Goal: Task Accomplishment & Management: Use online tool/utility

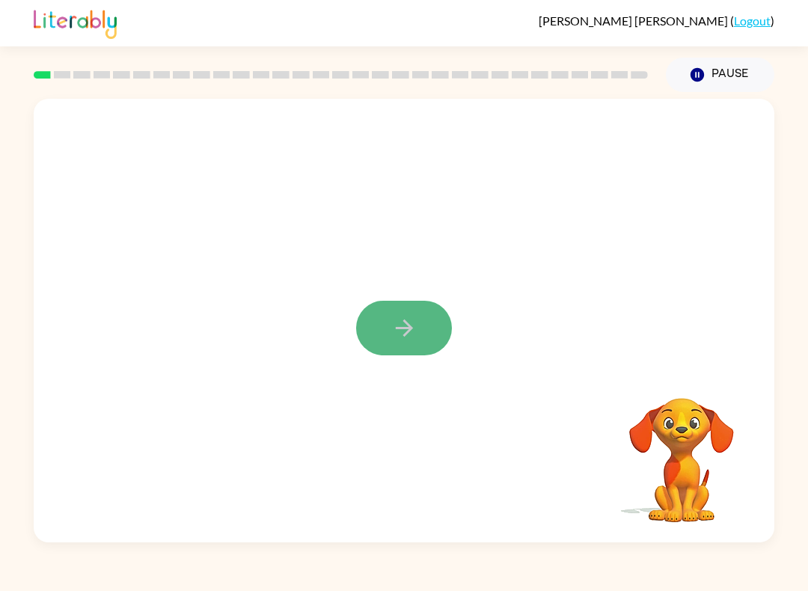
click at [417, 317] on button "button" at bounding box center [404, 328] width 96 height 55
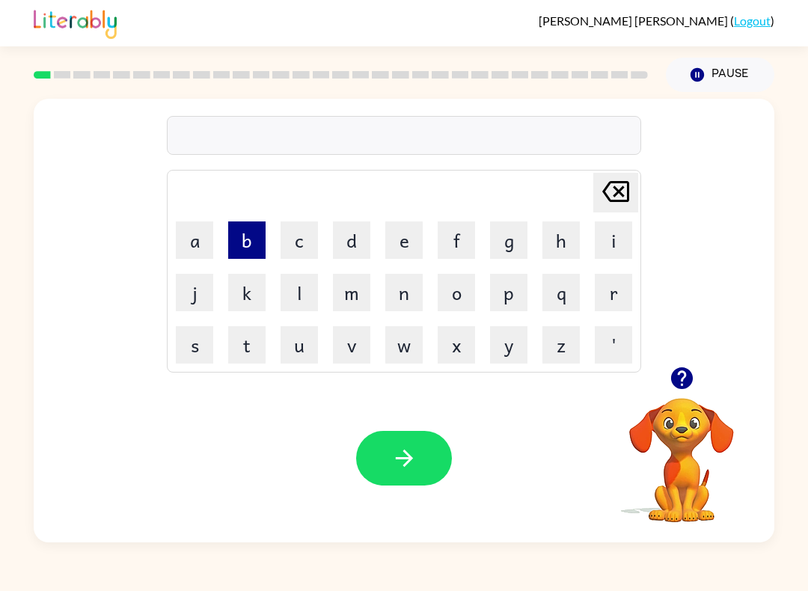
click at [253, 242] on button "b" at bounding box center [246, 239] width 37 height 37
click at [458, 304] on button "o" at bounding box center [455, 292] width 37 height 37
click at [599, 307] on button "r" at bounding box center [612, 292] width 37 height 37
click at [346, 241] on button "d" at bounding box center [351, 239] width 37 height 37
click at [399, 245] on button "e" at bounding box center [403, 239] width 37 height 37
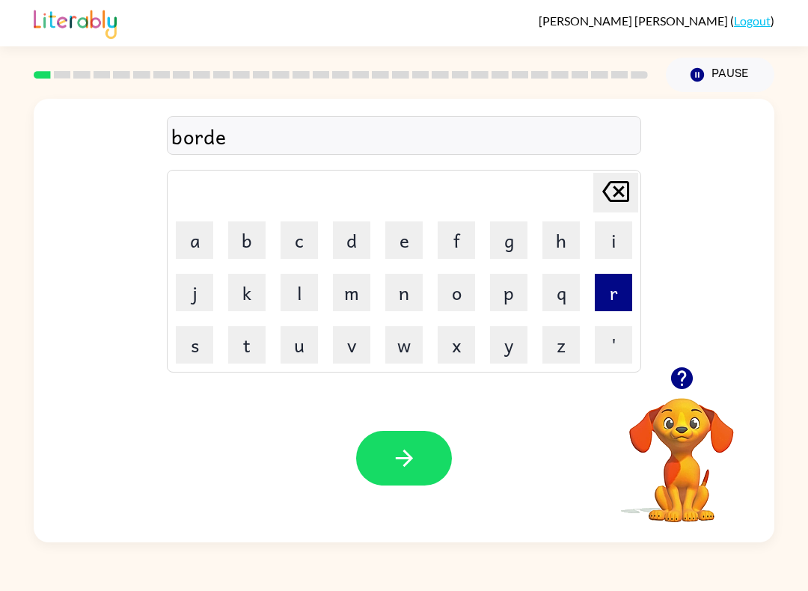
click at [611, 306] on button "r" at bounding box center [612, 292] width 37 height 37
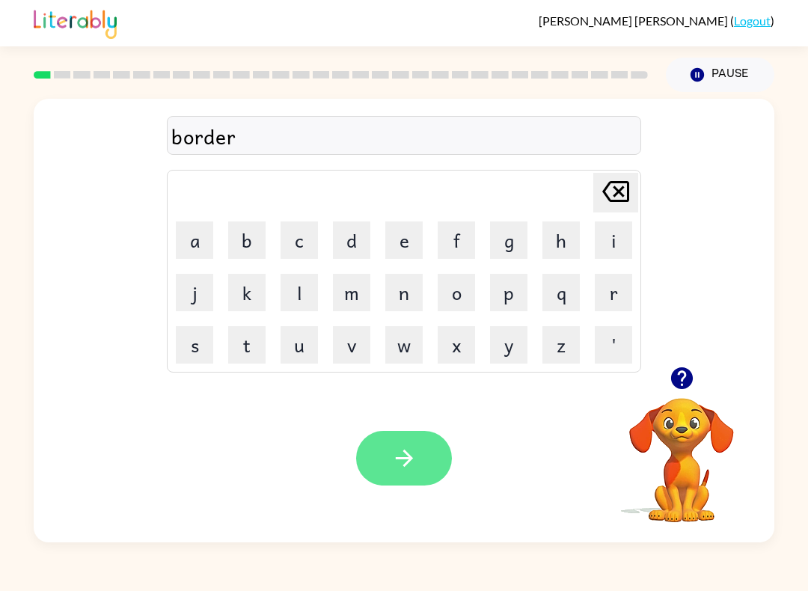
click at [424, 459] on button "button" at bounding box center [404, 458] width 96 height 55
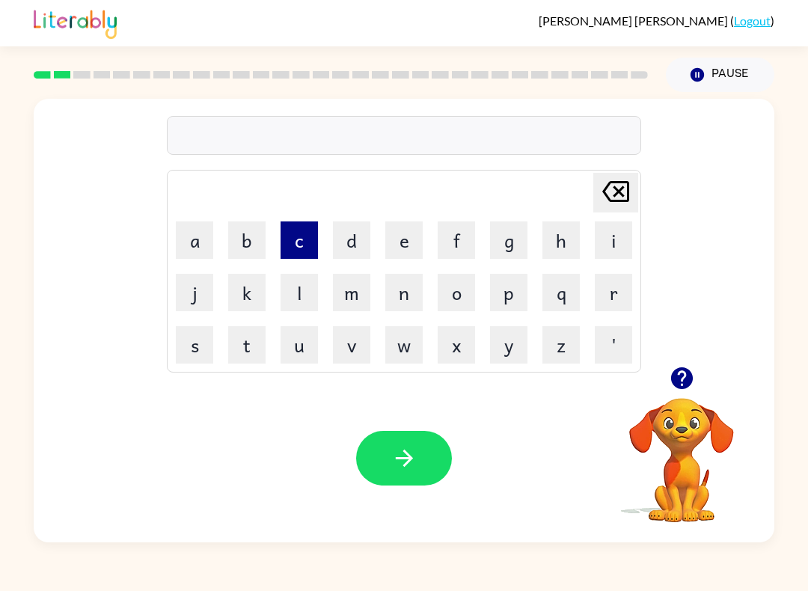
click at [293, 231] on button "c" at bounding box center [298, 239] width 37 height 37
click at [469, 295] on button "o" at bounding box center [455, 292] width 37 height 37
click at [299, 351] on button "u" at bounding box center [298, 344] width 37 height 37
click at [251, 332] on button "t" at bounding box center [246, 344] width 37 height 37
click at [399, 254] on button "e" at bounding box center [403, 239] width 37 height 37
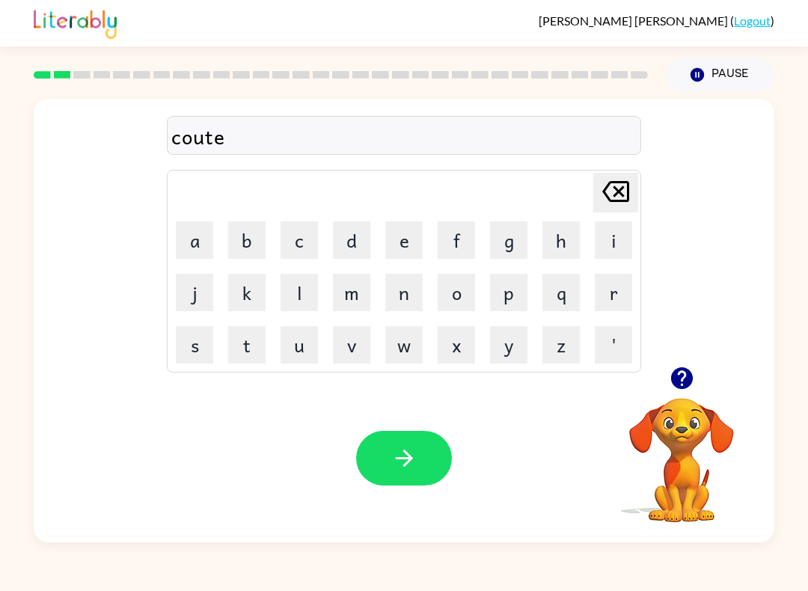
click at [616, 203] on icon "[PERSON_NAME] last character input" at bounding box center [615, 191] width 36 height 36
click at [615, 202] on icon at bounding box center [615, 191] width 27 height 21
click at [392, 307] on button "n" at bounding box center [403, 292] width 37 height 37
click at [241, 339] on button "t" at bounding box center [246, 344] width 37 height 37
click at [419, 465] on button "button" at bounding box center [404, 458] width 96 height 55
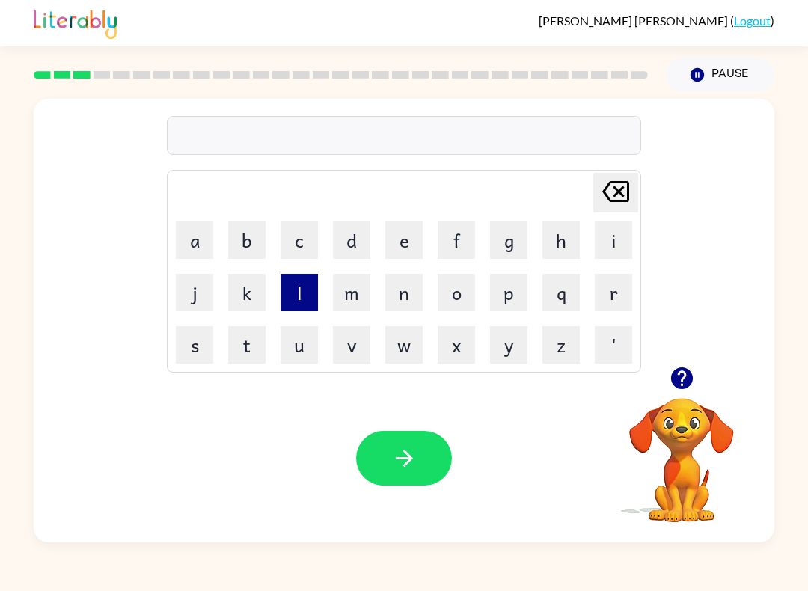
click at [310, 298] on button "l" at bounding box center [298, 292] width 37 height 37
click at [445, 307] on button "o" at bounding box center [455, 292] width 37 height 37
click at [406, 357] on button "w" at bounding box center [403, 344] width 37 height 37
click at [291, 247] on button "c" at bounding box center [298, 239] width 37 height 37
click at [207, 233] on button "a" at bounding box center [194, 239] width 37 height 37
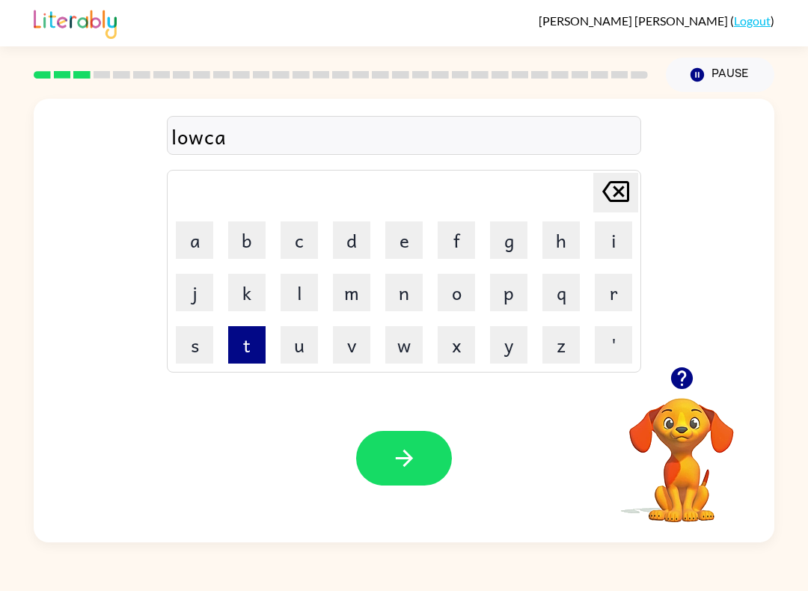
click at [247, 336] on button "t" at bounding box center [246, 344] width 37 height 37
click at [408, 233] on button "e" at bounding box center [403, 239] width 37 height 37
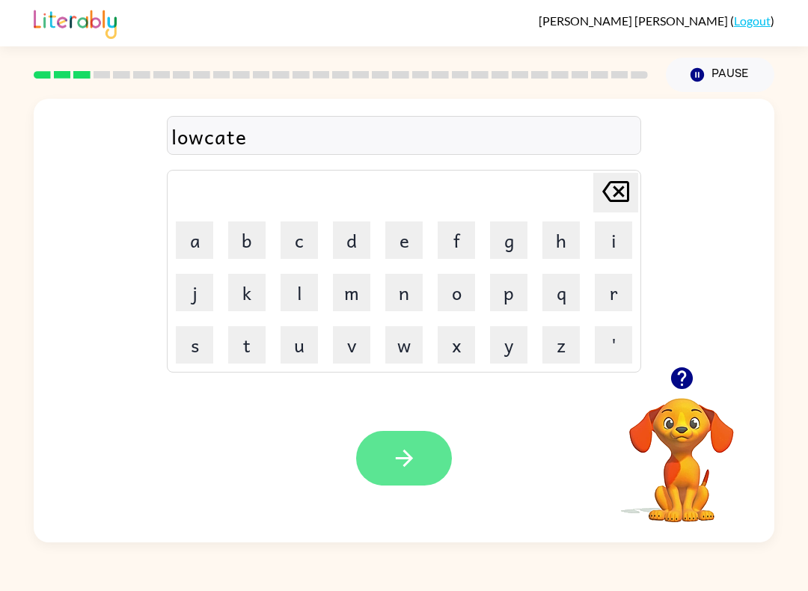
click at [410, 476] on button "button" at bounding box center [404, 458] width 96 height 55
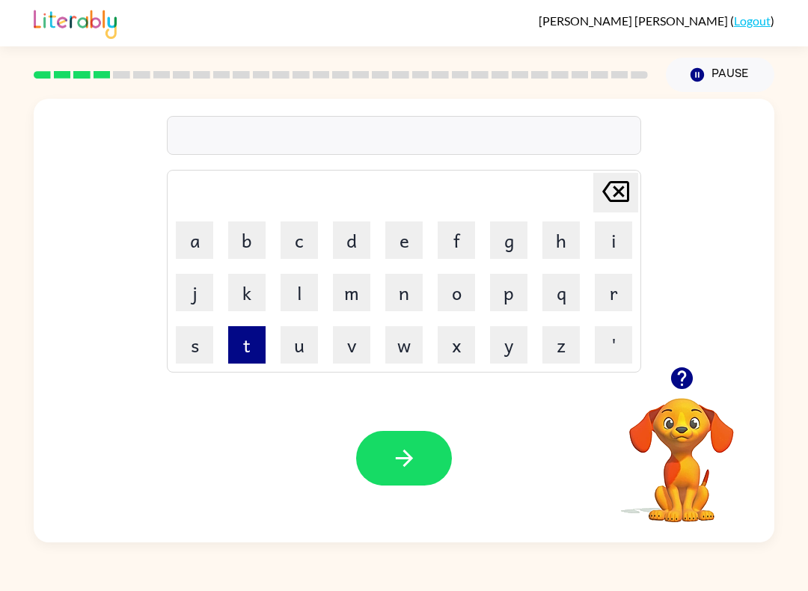
click at [256, 342] on button "t" at bounding box center [246, 344] width 37 height 37
click at [416, 333] on button "w" at bounding box center [403, 344] width 37 height 37
click at [626, 235] on button "i" at bounding box center [612, 239] width 37 height 37
click at [389, 295] on button "n" at bounding box center [403, 292] width 37 height 37
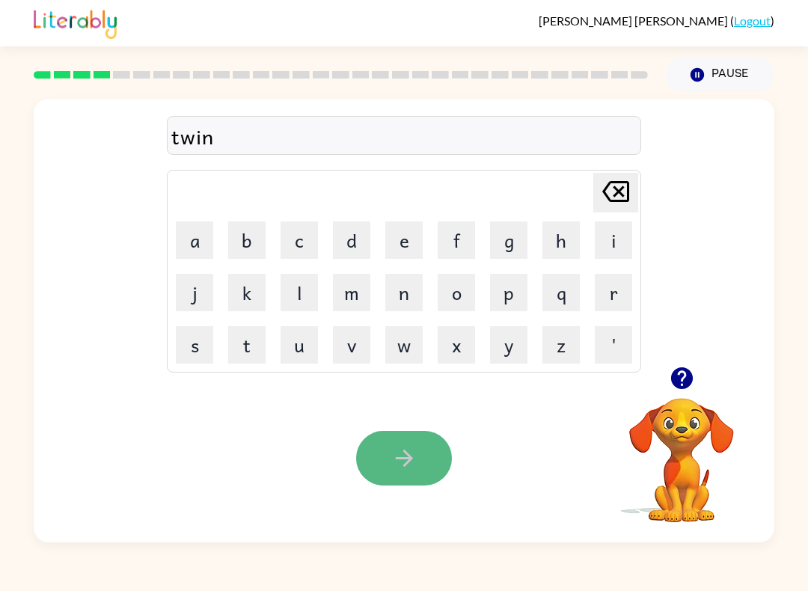
click at [400, 473] on button "button" at bounding box center [404, 458] width 96 height 55
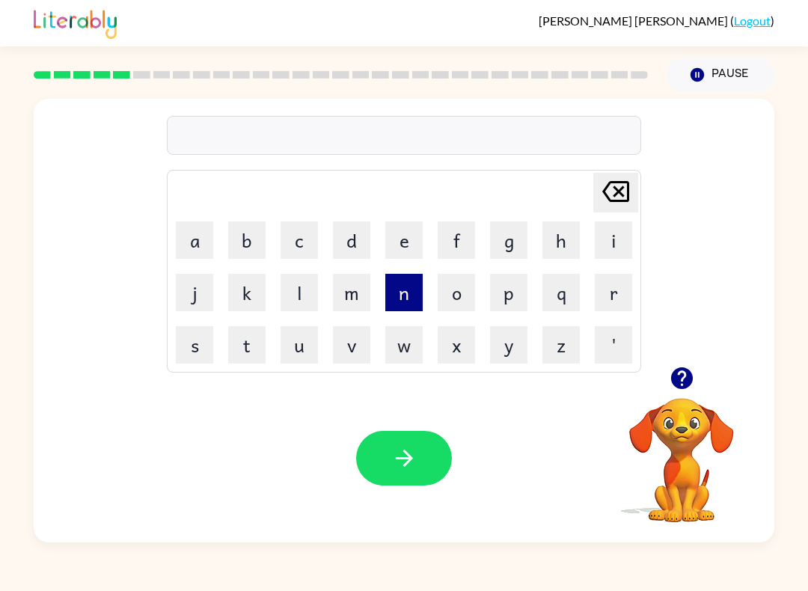
click at [409, 283] on button "n" at bounding box center [403, 292] width 37 height 37
click at [181, 234] on button "a" at bounding box center [194, 239] width 37 height 37
click at [615, 245] on button "i" at bounding box center [612, 239] width 37 height 37
click at [621, 301] on button "r" at bounding box center [612, 292] width 37 height 37
click at [455, 295] on button "o" at bounding box center [455, 292] width 37 height 37
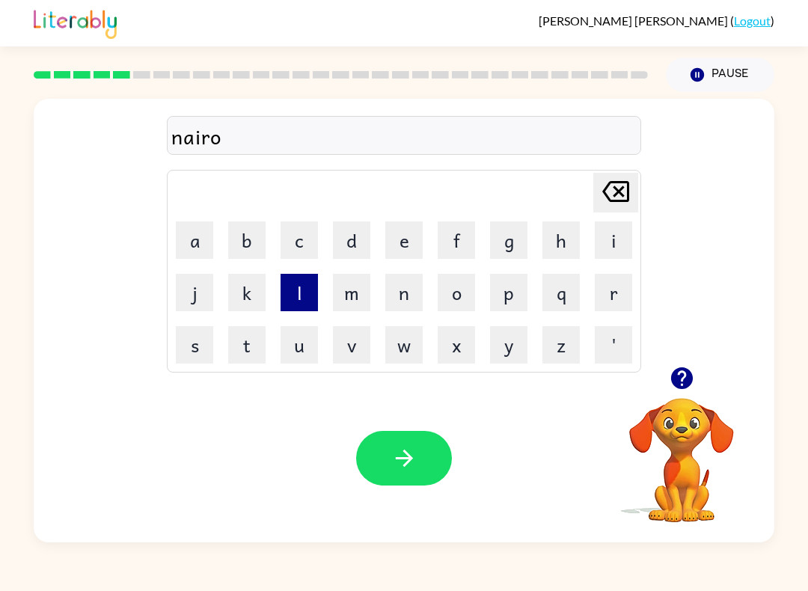
click at [301, 285] on button "l" at bounding box center [298, 292] width 37 height 37
click at [523, 349] on button "y" at bounding box center [508, 344] width 37 height 37
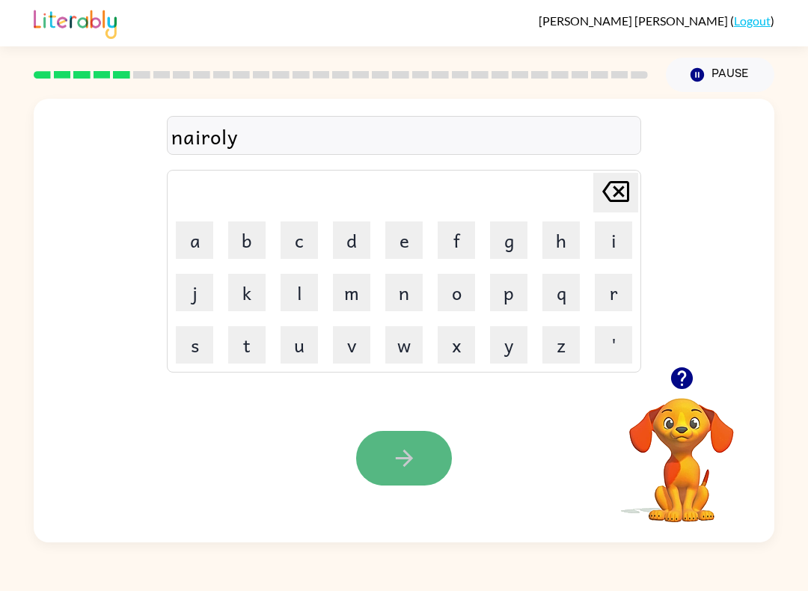
click at [408, 447] on icon "button" at bounding box center [404, 458] width 26 height 26
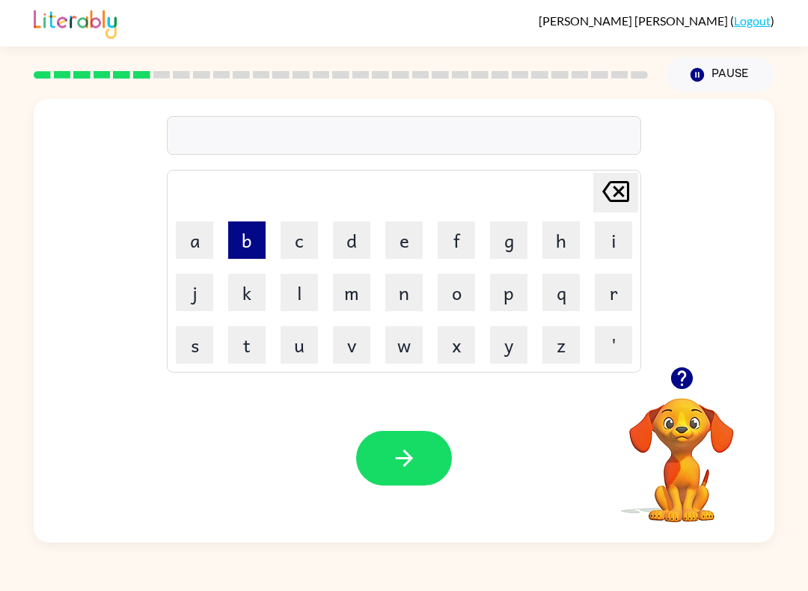
click at [250, 238] on button "b" at bounding box center [246, 239] width 37 height 37
click at [410, 248] on button "e" at bounding box center [403, 239] width 37 height 37
click at [549, 242] on button "h" at bounding box center [560, 239] width 37 height 37
click at [619, 241] on button "i" at bounding box center [612, 239] width 37 height 37
click at [405, 285] on button "n" at bounding box center [403, 292] width 37 height 37
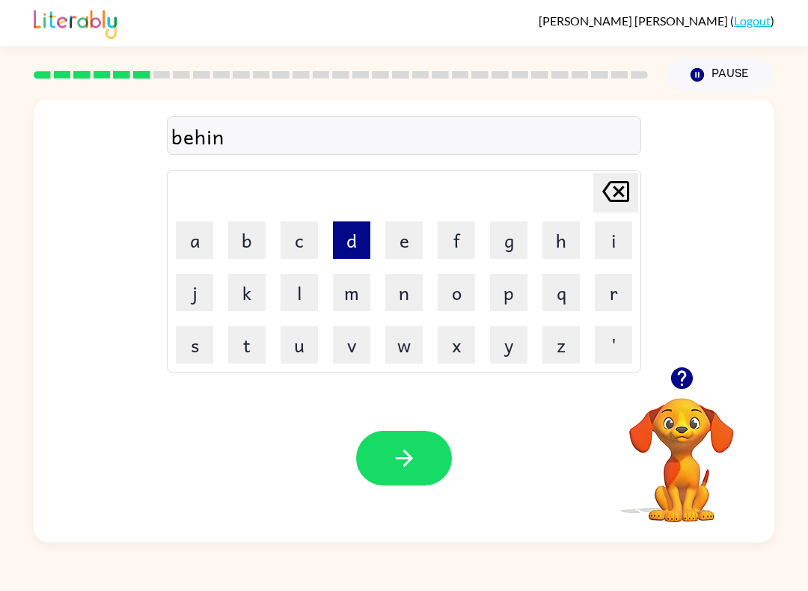
click at [360, 241] on button "d" at bounding box center [351, 239] width 37 height 37
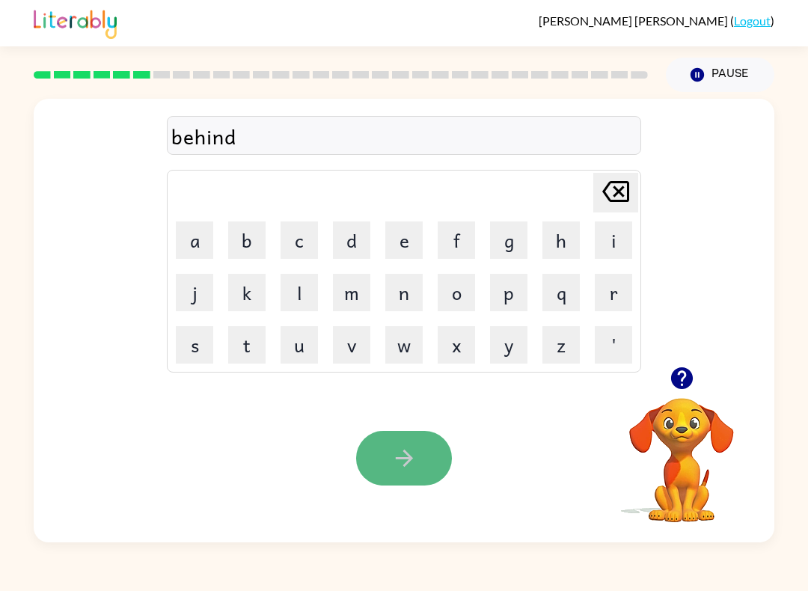
click at [422, 438] on button "button" at bounding box center [404, 458] width 96 height 55
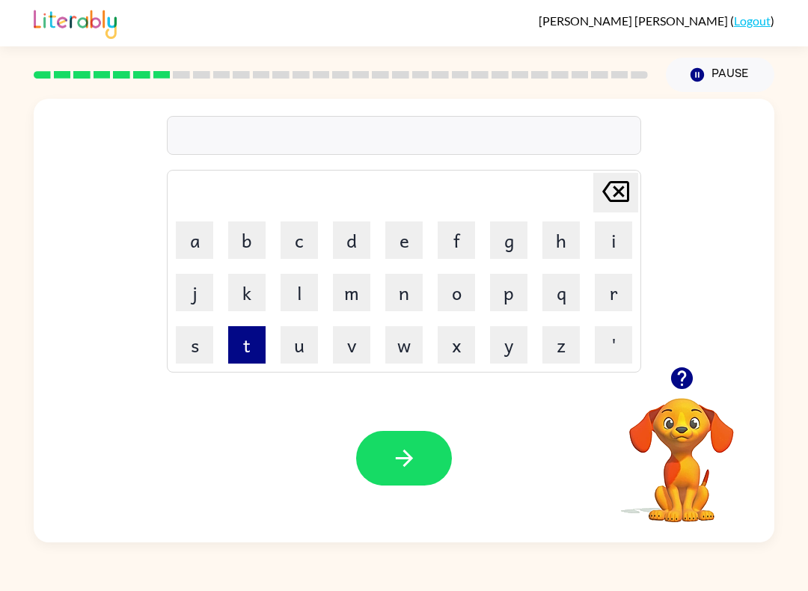
click at [250, 342] on button "t" at bounding box center [246, 344] width 37 height 37
click at [606, 277] on button "r" at bounding box center [612, 292] width 37 height 37
click at [615, 232] on button "i" at bounding box center [612, 239] width 37 height 37
click at [318, 242] on td "c" at bounding box center [299, 240] width 51 height 51
click at [306, 242] on button "c" at bounding box center [298, 239] width 37 height 37
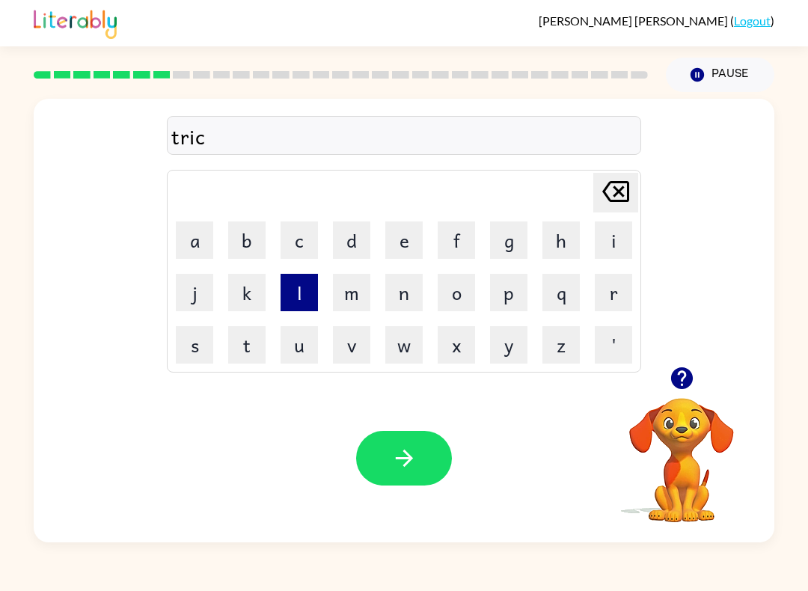
click at [306, 308] on button "l" at bounding box center [298, 292] width 37 height 37
click at [407, 242] on button "e" at bounding box center [403, 239] width 37 height 37
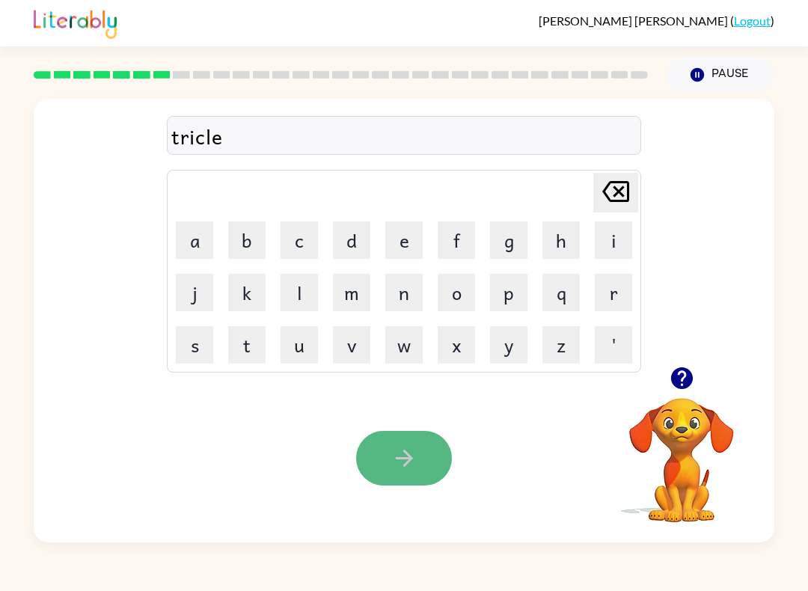
click at [390, 444] on button "button" at bounding box center [404, 458] width 96 height 55
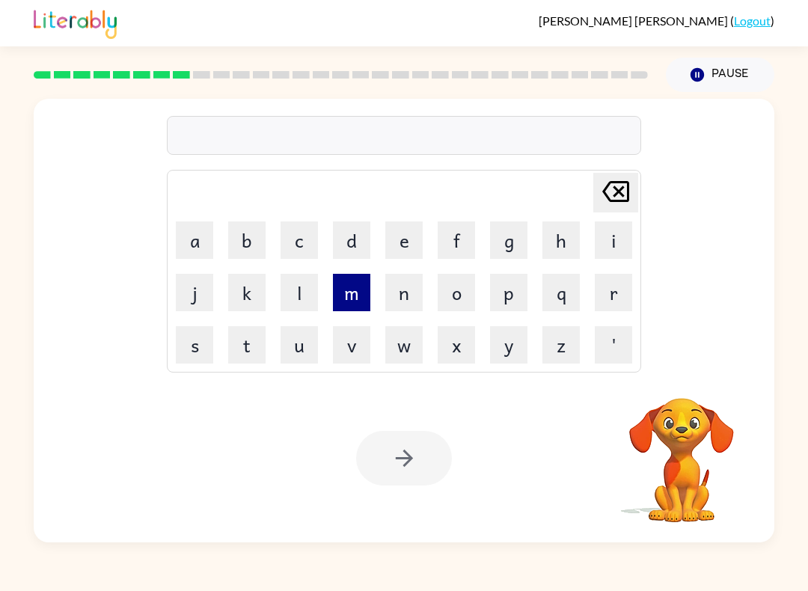
click at [352, 288] on button "m" at bounding box center [351, 292] width 37 height 37
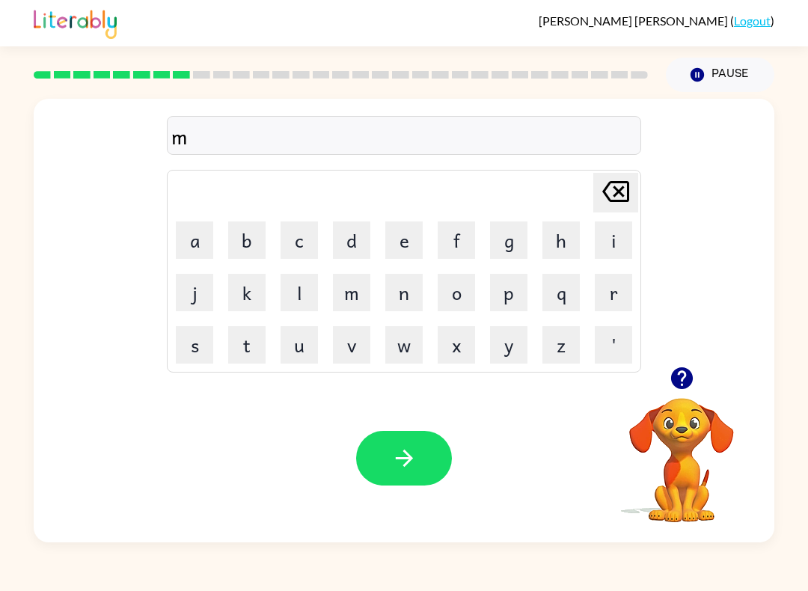
click at [395, 264] on td "e" at bounding box center [403, 240] width 51 height 51
click at [399, 257] on button "e" at bounding box center [403, 239] width 37 height 37
click at [605, 307] on button "r" at bounding box center [612, 292] width 37 height 37
click at [621, 253] on button "i" at bounding box center [612, 239] width 37 height 37
click at [299, 230] on button "c" at bounding box center [298, 239] width 37 height 37
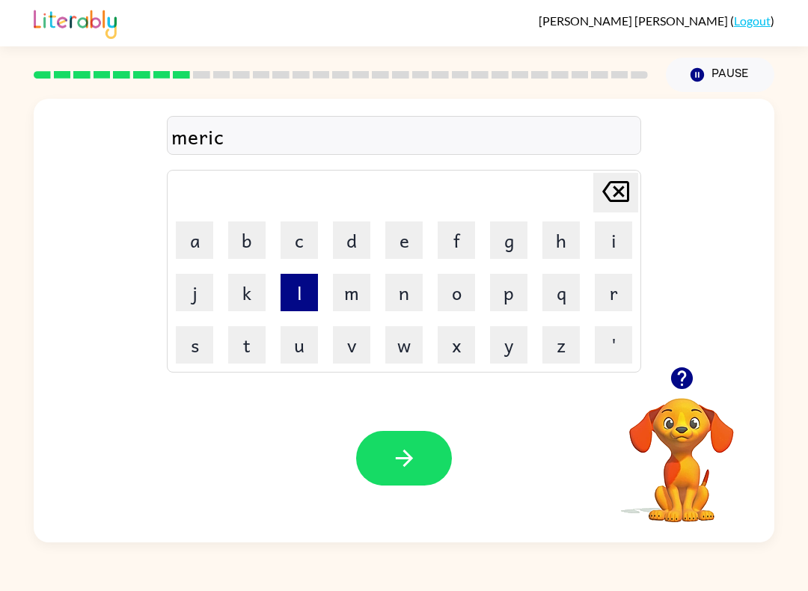
click at [295, 292] on button "l" at bounding box center [298, 292] width 37 height 37
click at [392, 242] on button "e" at bounding box center [403, 239] width 37 height 37
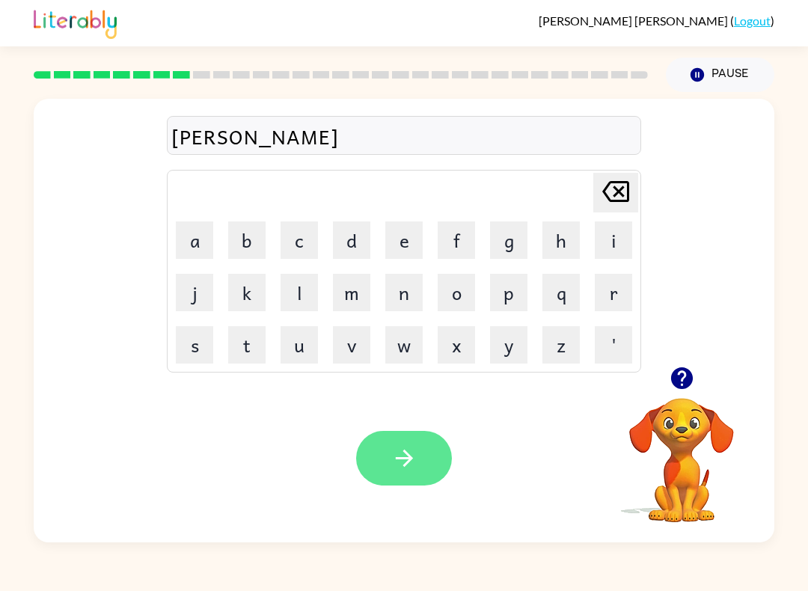
click at [410, 445] on button "button" at bounding box center [404, 458] width 96 height 55
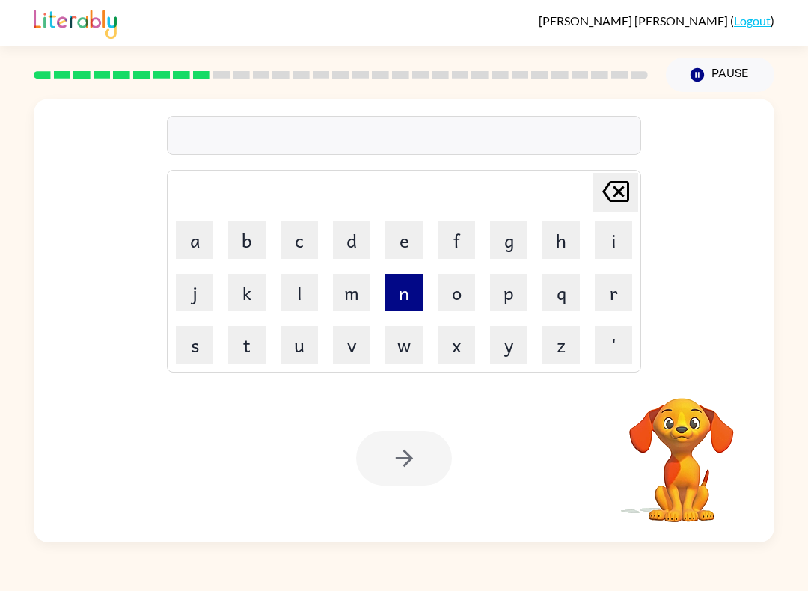
click at [405, 301] on button "n" at bounding box center [403, 292] width 37 height 37
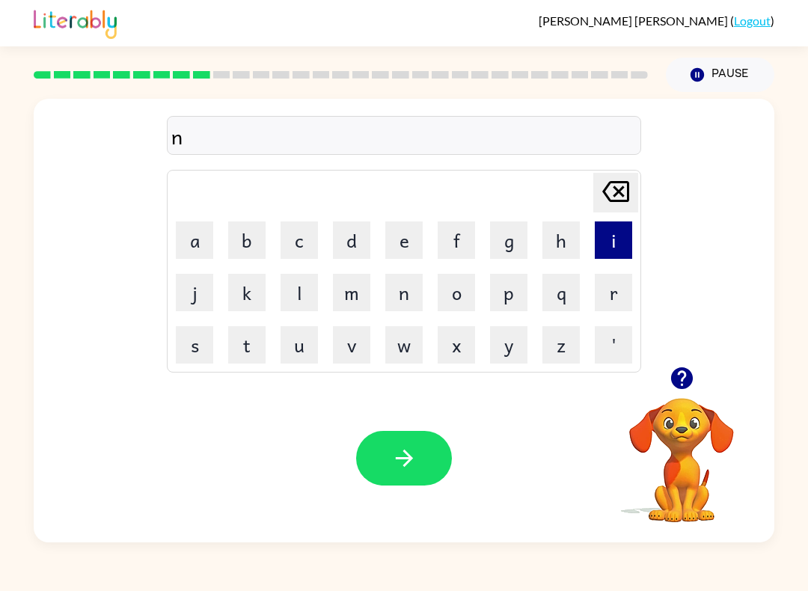
click at [616, 247] on button "i" at bounding box center [612, 239] width 37 height 37
click at [359, 298] on button "m" at bounding box center [351, 292] width 37 height 37
click at [252, 237] on button "b" at bounding box center [246, 239] width 37 height 37
click at [294, 295] on button "l" at bounding box center [298, 292] width 37 height 37
click at [391, 248] on button "e" at bounding box center [403, 239] width 37 height 37
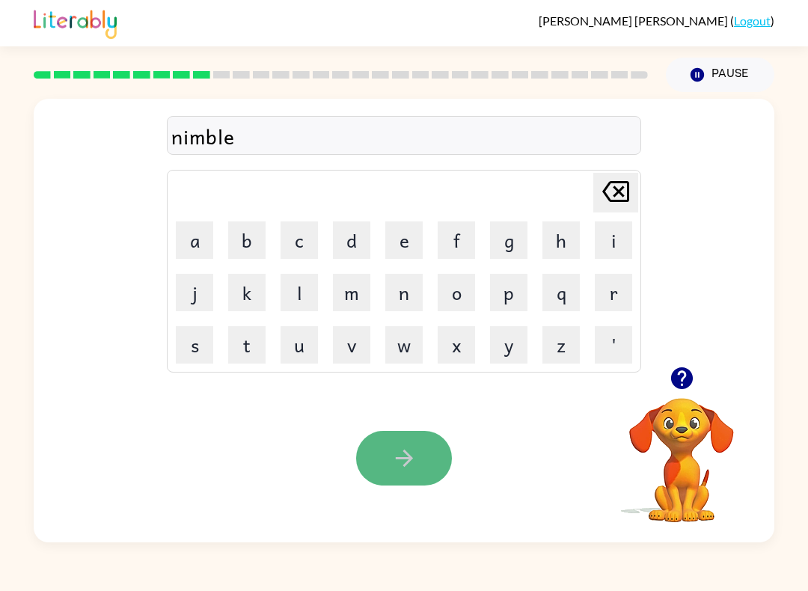
click at [402, 463] on icon "button" at bounding box center [404, 458] width 26 height 26
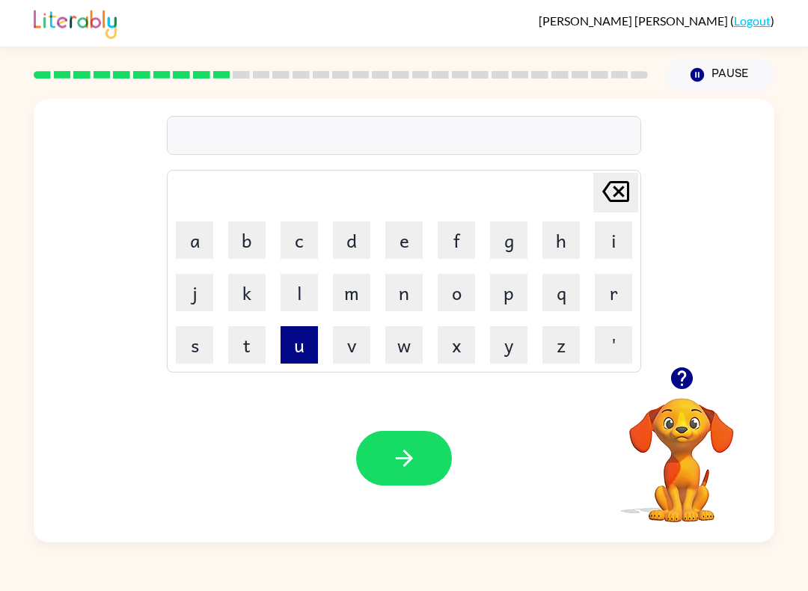
click at [312, 349] on button "u" at bounding box center [298, 344] width 37 height 37
click at [397, 304] on button "n" at bounding box center [403, 292] width 37 height 37
click at [454, 235] on button "f" at bounding box center [455, 239] width 37 height 37
click at [452, 291] on button "o" at bounding box center [455, 292] width 37 height 37
click at [301, 288] on button "l" at bounding box center [298, 292] width 37 height 37
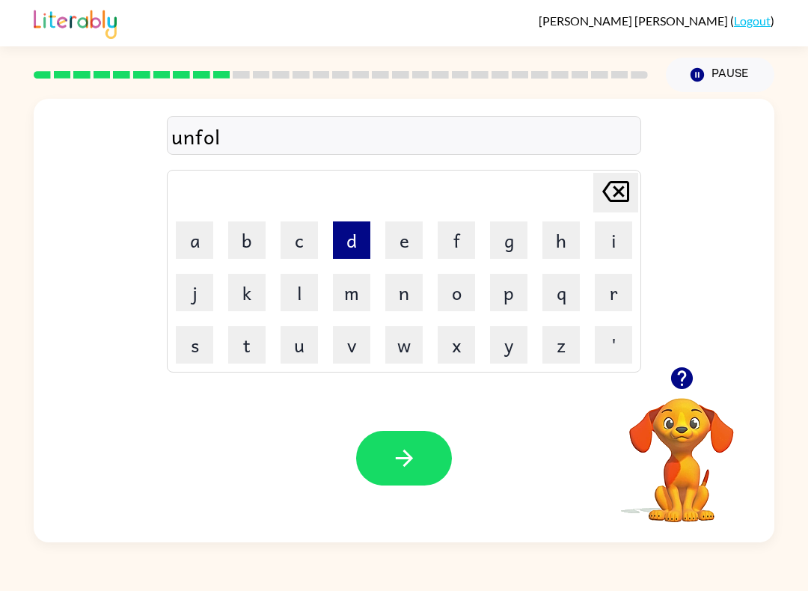
click at [353, 240] on button "d" at bounding box center [351, 239] width 37 height 37
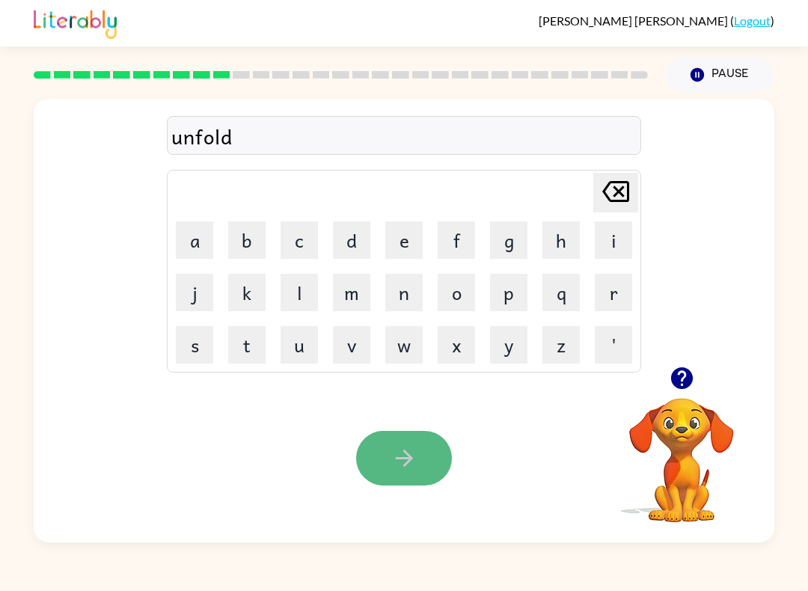
click at [393, 470] on icon "button" at bounding box center [404, 458] width 26 height 26
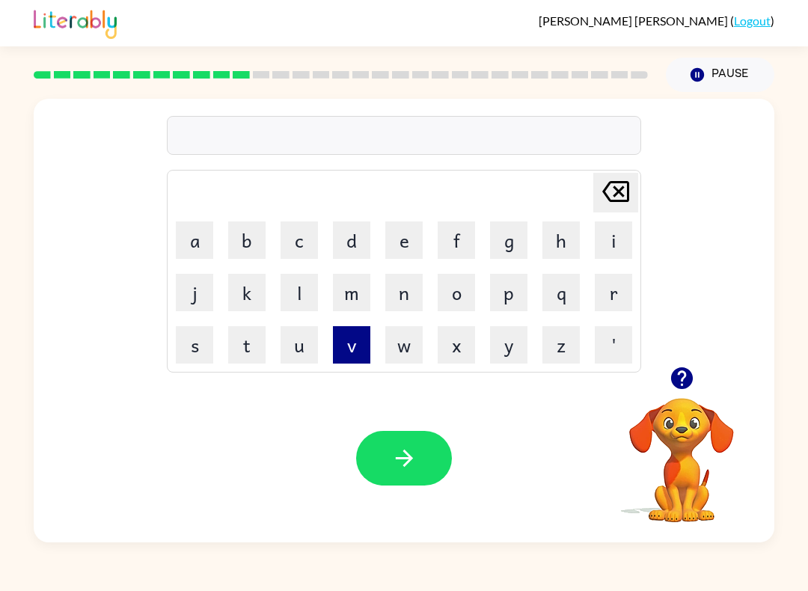
click at [342, 363] on button "v" at bounding box center [351, 344] width 37 height 37
click at [455, 290] on button "o" at bounding box center [455, 292] width 37 height 37
click at [244, 340] on button "t" at bounding box center [246, 344] width 37 height 37
click at [398, 245] on button "e" at bounding box center [403, 239] width 37 height 37
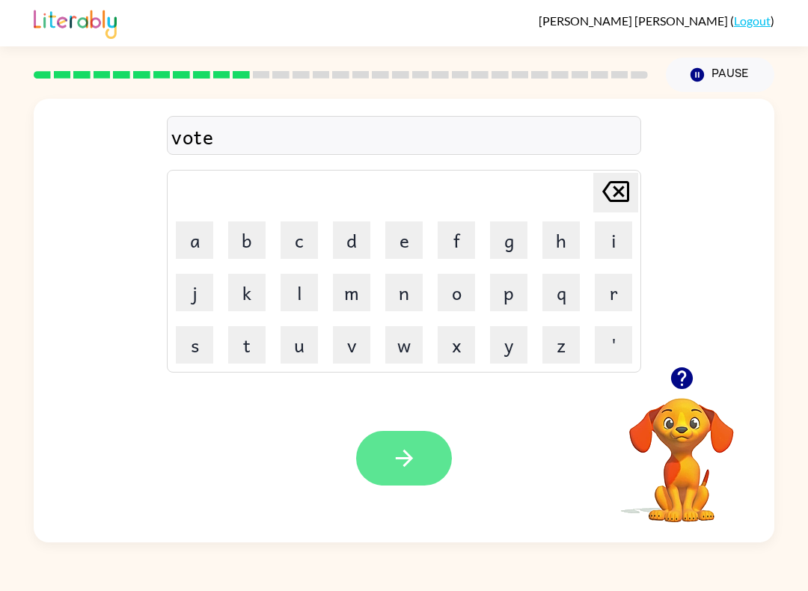
click at [406, 436] on button "button" at bounding box center [404, 458] width 96 height 55
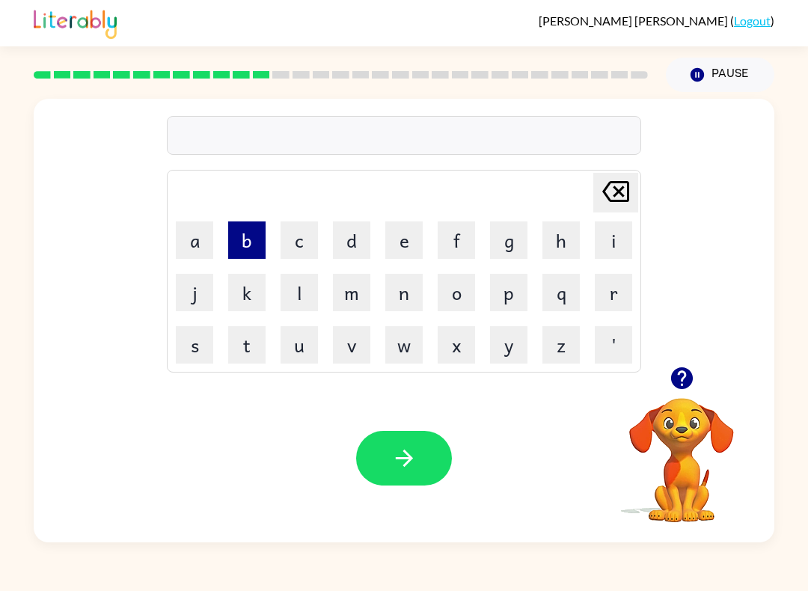
click at [254, 249] on button "b" at bounding box center [246, 239] width 37 height 37
click at [399, 249] on button "e" at bounding box center [403, 239] width 37 height 37
click at [360, 242] on button "d" at bounding box center [351, 239] width 37 height 37
click at [234, 330] on button "t" at bounding box center [246, 344] width 37 height 37
click at [617, 242] on button "i" at bounding box center [612, 239] width 37 height 37
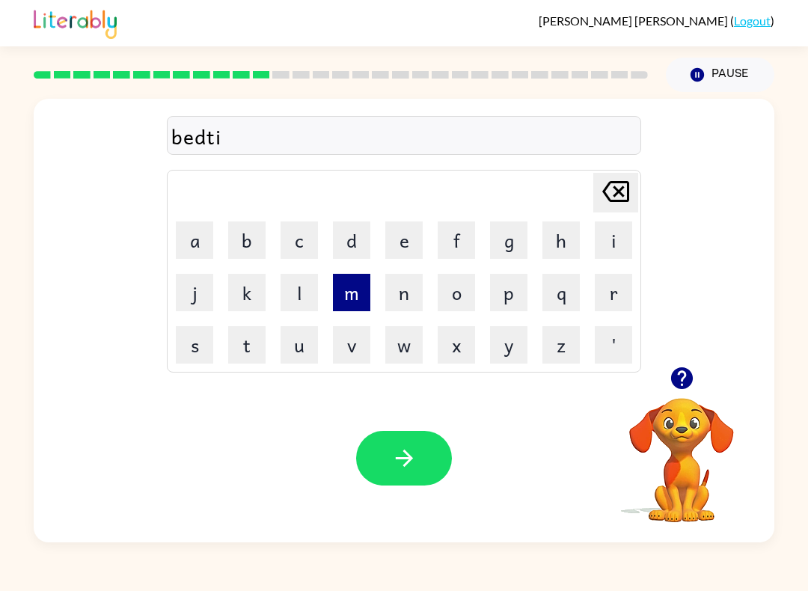
click at [343, 295] on button "m" at bounding box center [351, 292] width 37 height 37
click at [404, 242] on button "e" at bounding box center [403, 239] width 37 height 37
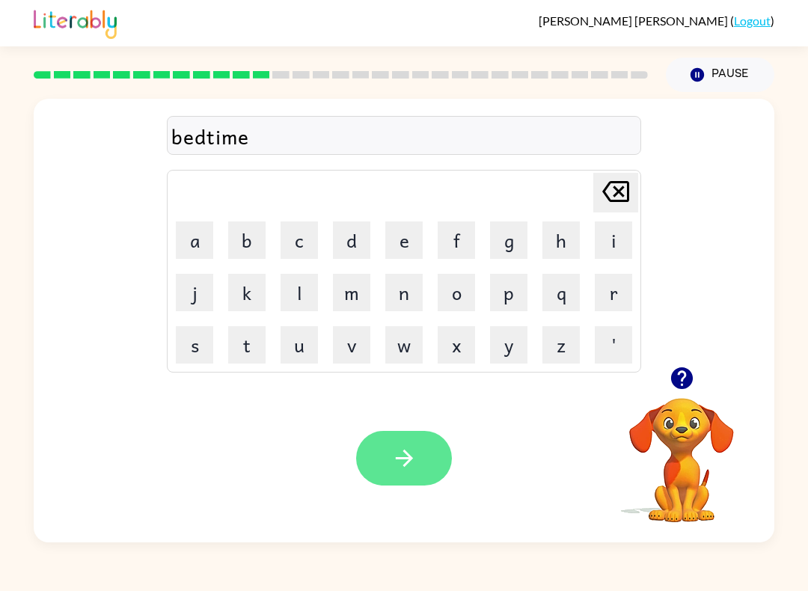
click at [396, 464] on icon "button" at bounding box center [404, 458] width 26 height 26
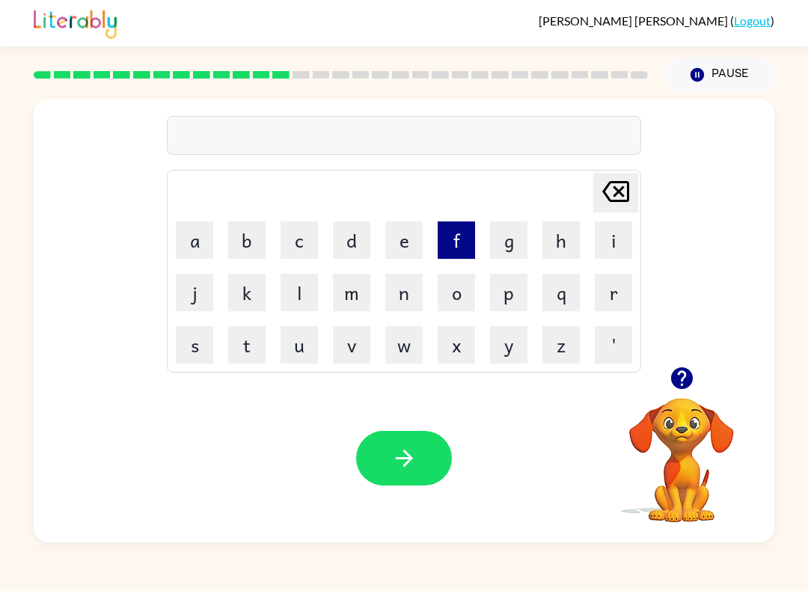
click at [473, 242] on button "f" at bounding box center [455, 239] width 37 height 37
click at [618, 239] on button "i" at bounding box center [612, 239] width 37 height 37
click at [241, 347] on button "t" at bounding box center [246, 344] width 37 height 37
click at [408, 288] on button "n" at bounding box center [403, 292] width 37 height 37
click at [399, 230] on button "e" at bounding box center [403, 239] width 37 height 37
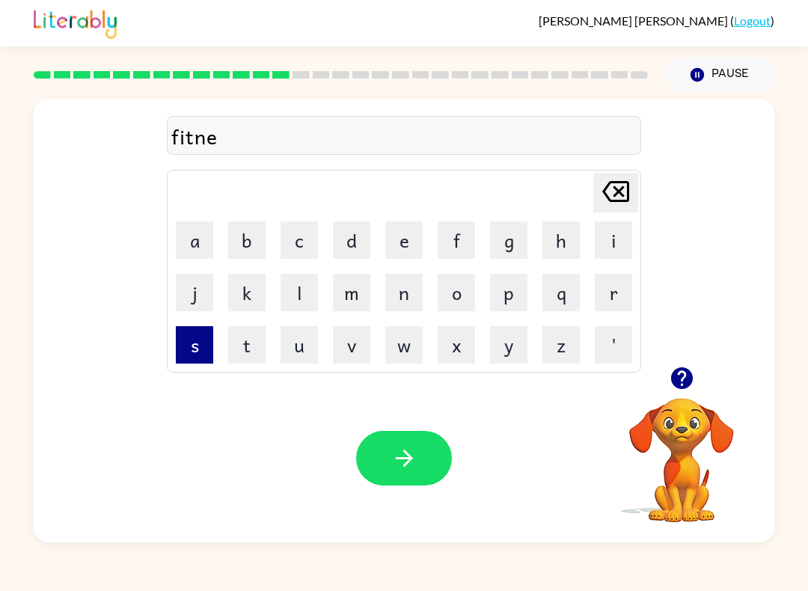
click at [199, 352] on button "s" at bounding box center [194, 344] width 37 height 37
click at [618, 192] on icon at bounding box center [615, 191] width 27 height 21
click at [397, 487] on div "Your browser must support playing .mp4 files to use Literably. Please try using…" at bounding box center [404, 458] width 740 height 168
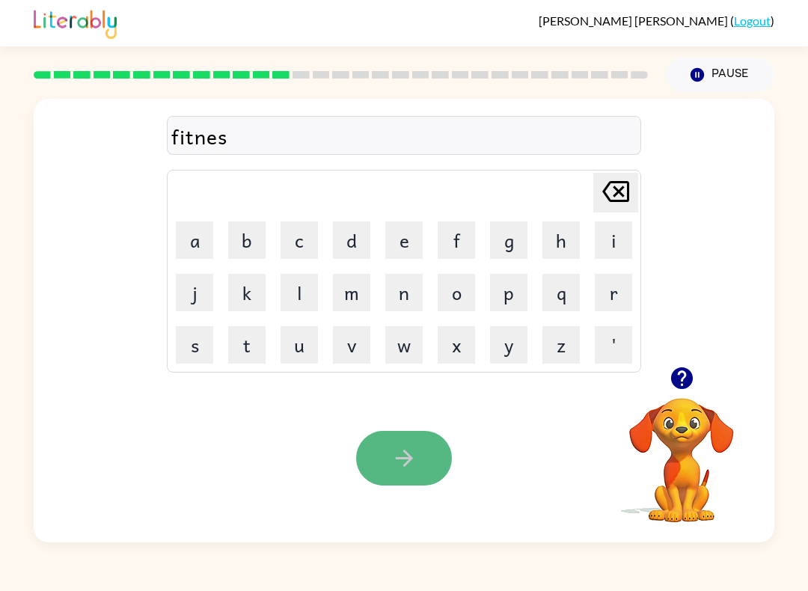
click at [399, 456] on icon "button" at bounding box center [404, 458] width 26 height 26
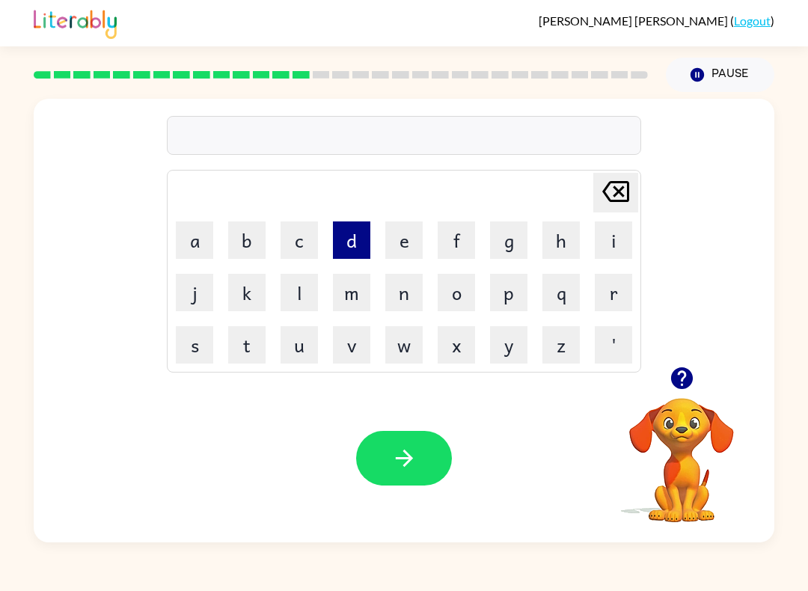
click at [351, 252] on button "d" at bounding box center [351, 239] width 37 height 37
click at [619, 244] on button "i" at bounding box center [612, 239] width 37 height 37
click at [288, 283] on button "l" at bounding box center [298, 292] width 37 height 37
click at [200, 242] on button "a" at bounding box center [194, 239] width 37 height 37
click at [497, 339] on button "y" at bounding box center [508, 344] width 37 height 37
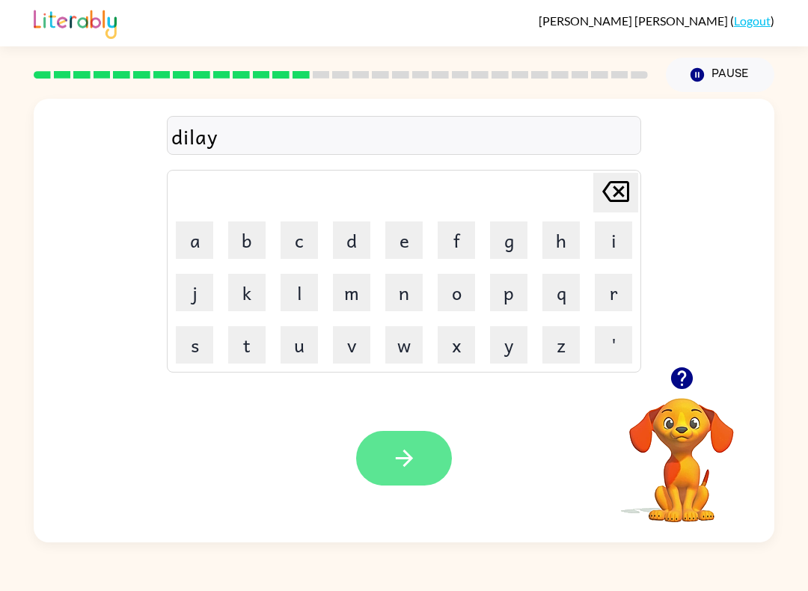
click at [398, 460] on icon "button" at bounding box center [404, 458] width 26 height 26
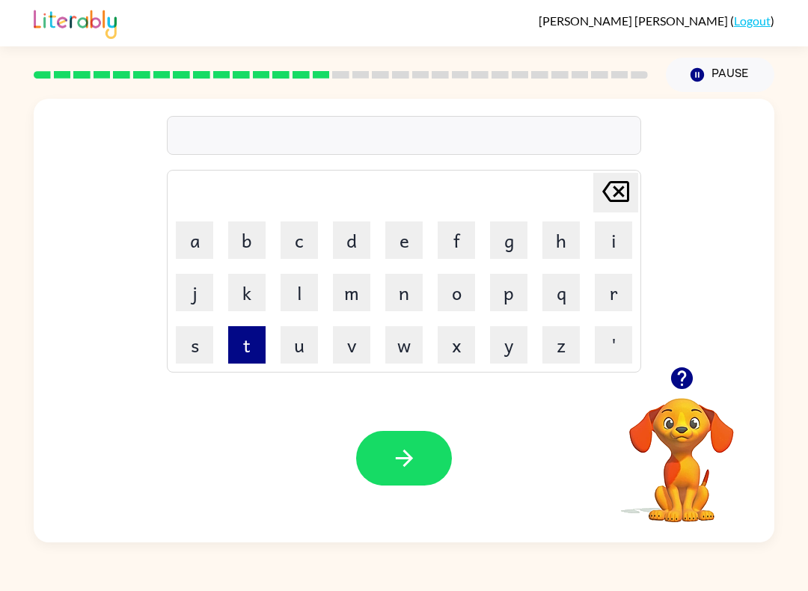
click at [245, 346] on button "t" at bounding box center [246, 344] width 37 height 37
click at [399, 221] on button "e" at bounding box center [403, 239] width 37 height 37
click at [621, 280] on button "r" at bounding box center [612, 292] width 37 height 37
click at [361, 296] on button "m" at bounding box center [351, 292] width 37 height 37
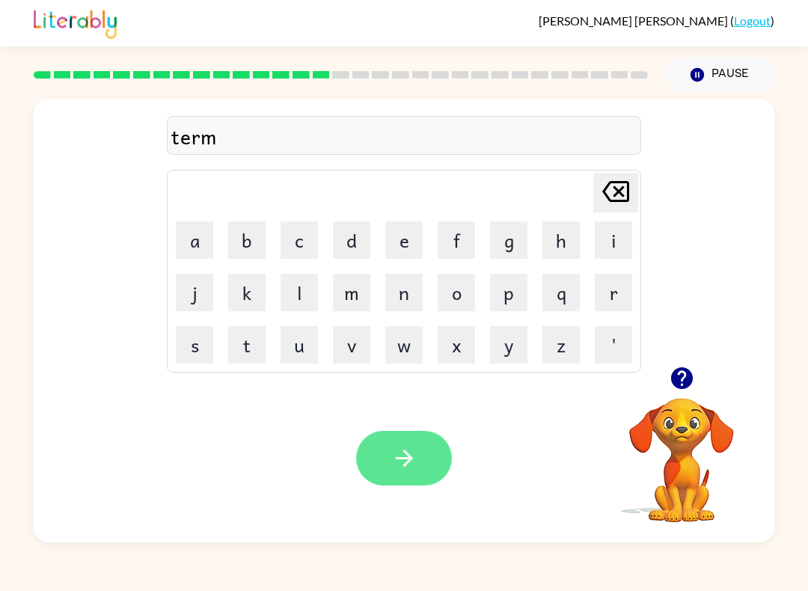
click at [422, 462] on button "button" at bounding box center [404, 458] width 96 height 55
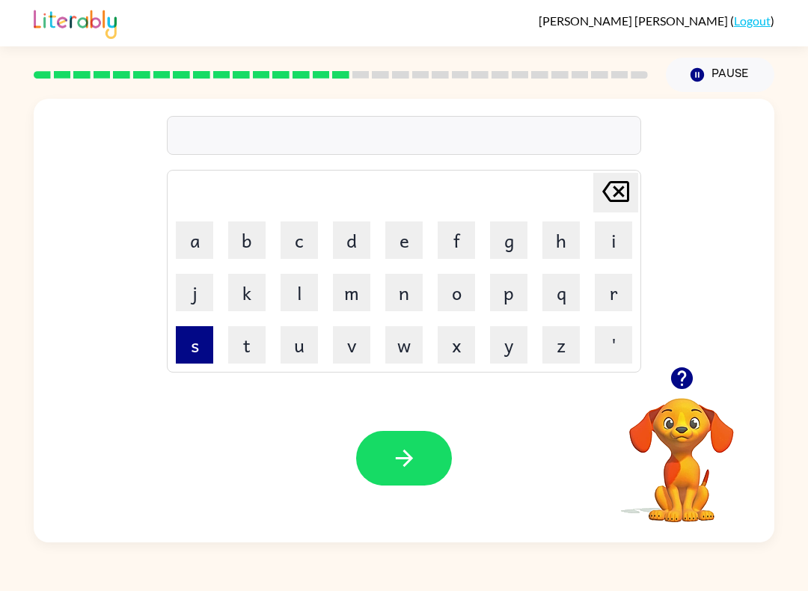
click at [189, 344] on button "s" at bounding box center [194, 344] width 37 height 37
click at [417, 250] on button "e" at bounding box center [403, 239] width 37 height 37
click at [256, 340] on button "t" at bounding box center [246, 344] width 37 height 37
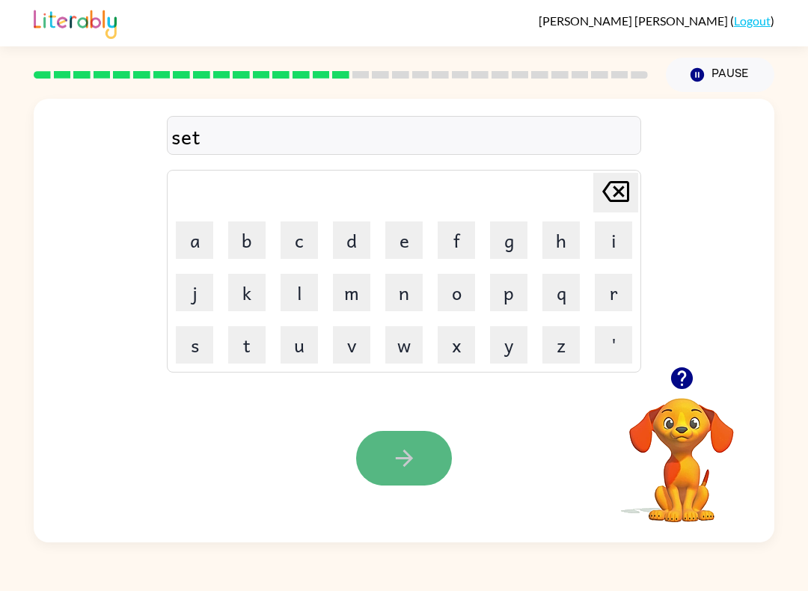
click at [391, 456] on icon "button" at bounding box center [404, 458] width 26 height 26
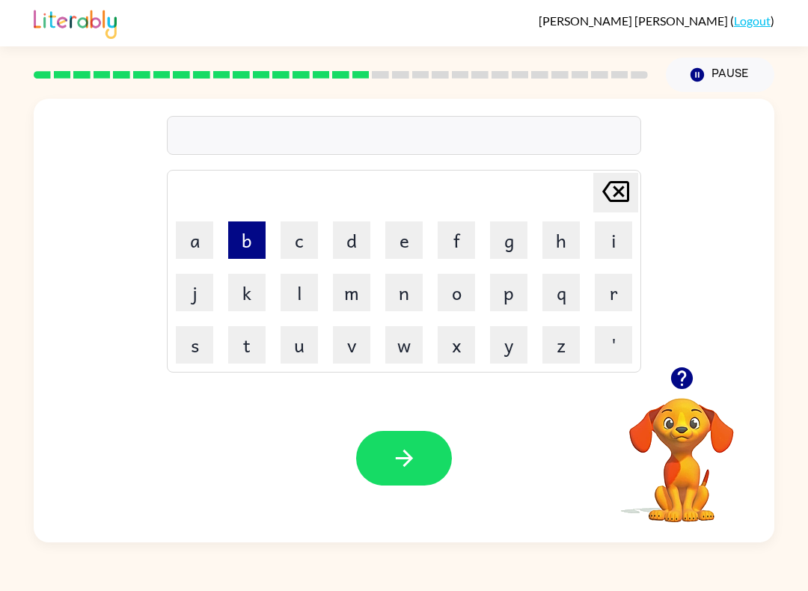
click at [254, 239] on button "b" at bounding box center [246, 239] width 37 height 37
click at [621, 292] on button "r" at bounding box center [612, 292] width 37 height 37
click at [629, 265] on table "[PERSON_NAME] last character input a b c d e f g h i j k l m n o p q r s t u v …" at bounding box center [403, 270] width 473 height 201
click at [616, 251] on button "i" at bounding box center [612, 239] width 37 height 37
click at [355, 300] on button "m" at bounding box center [351, 292] width 37 height 37
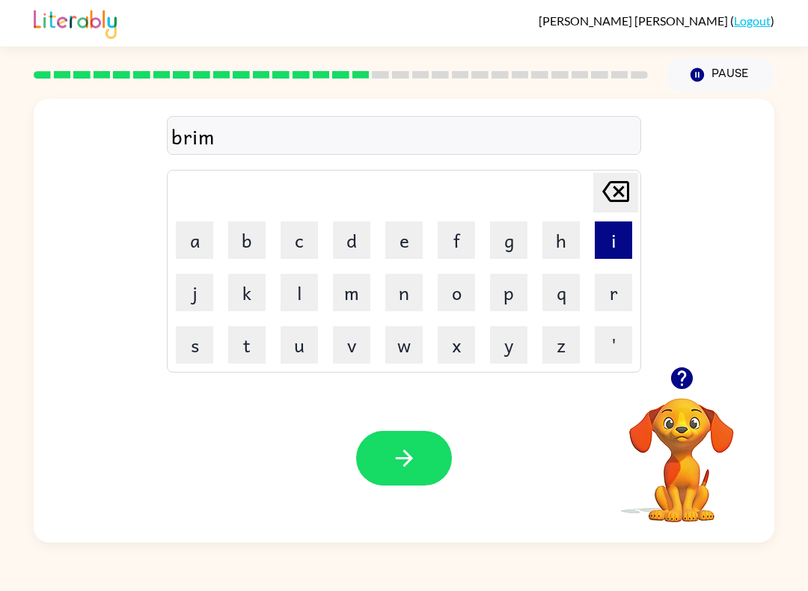
click at [602, 249] on button "i" at bounding box center [612, 239] width 37 height 37
click at [396, 287] on button "n" at bounding box center [403, 292] width 37 height 37
click at [522, 247] on button "g" at bounding box center [508, 239] width 37 height 37
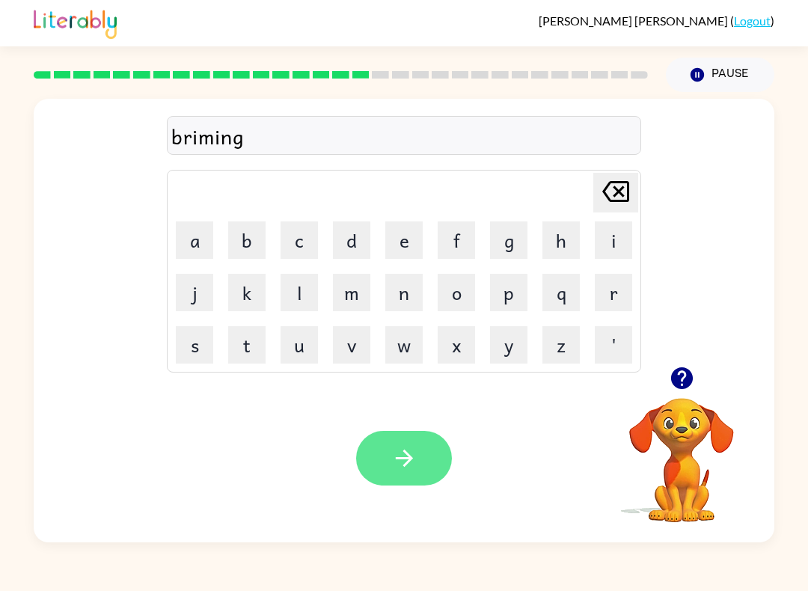
click at [389, 469] on button "button" at bounding box center [404, 458] width 96 height 55
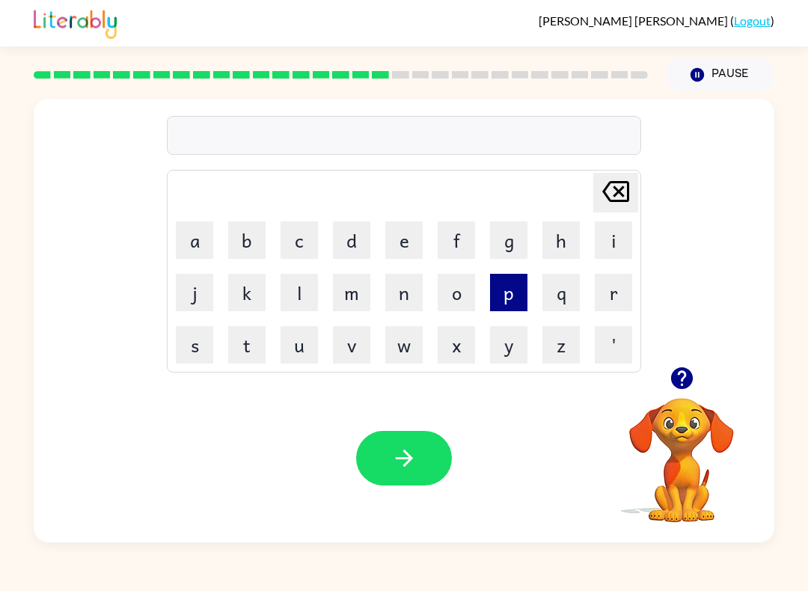
click at [499, 288] on button "p" at bounding box center [508, 292] width 37 height 37
click at [310, 289] on button "l" at bounding box center [298, 292] width 37 height 37
click at [196, 230] on button "a" at bounding box center [194, 239] width 37 height 37
click at [189, 344] on button "s" at bounding box center [194, 344] width 37 height 37
click at [256, 359] on button "t" at bounding box center [246, 344] width 37 height 37
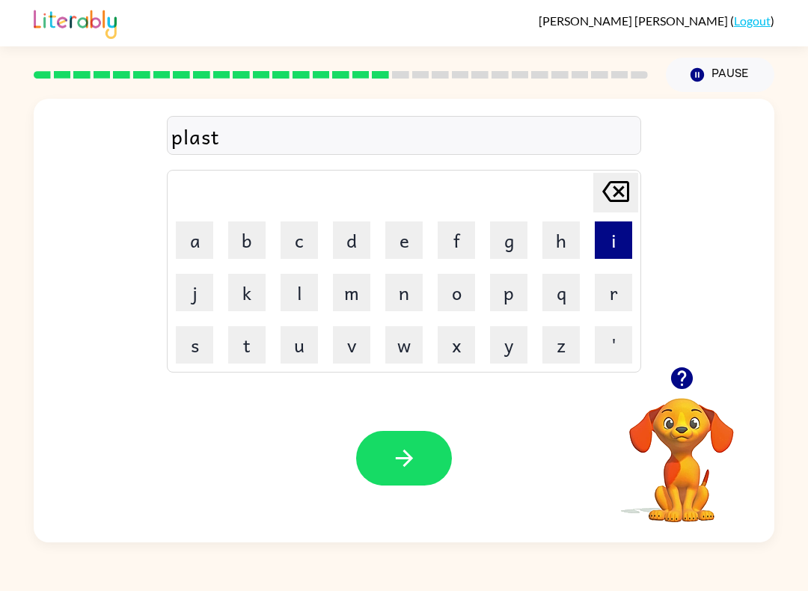
click at [617, 243] on button "i" at bounding box center [612, 239] width 37 height 37
click at [299, 242] on button "c" at bounding box center [298, 239] width 37 height 37
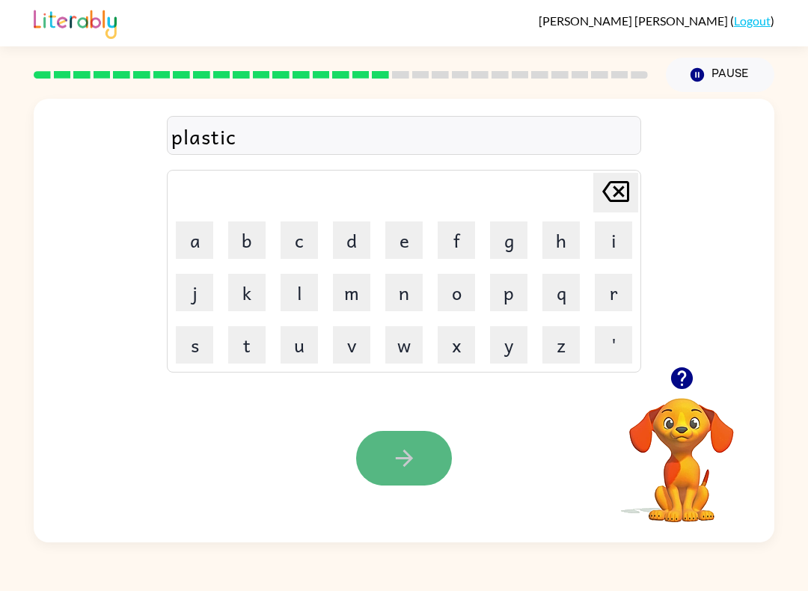
click at [375, 446] on button "button" at bounding box center [404, 458] width 96 height 55
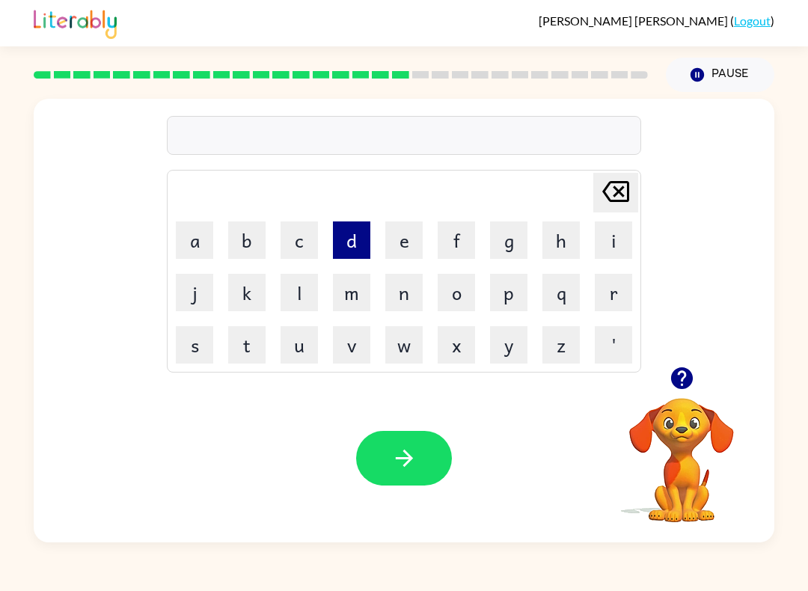
click at [348, 250] on button "d" at bounding box center [351, 239] width 37 height 37
click at [614, 245] on button "i" at bounding box center [612, 239] width 37 height 37
click at [200, 328] on button "s" at bounding box center [194, 344] width 37 height 37
click at [496, 298] on button "p" at bounding box center [508, 292] width 37 height 37
click at [190, 230] on button "a" at bounding box center [194, 239] width 37 height 37
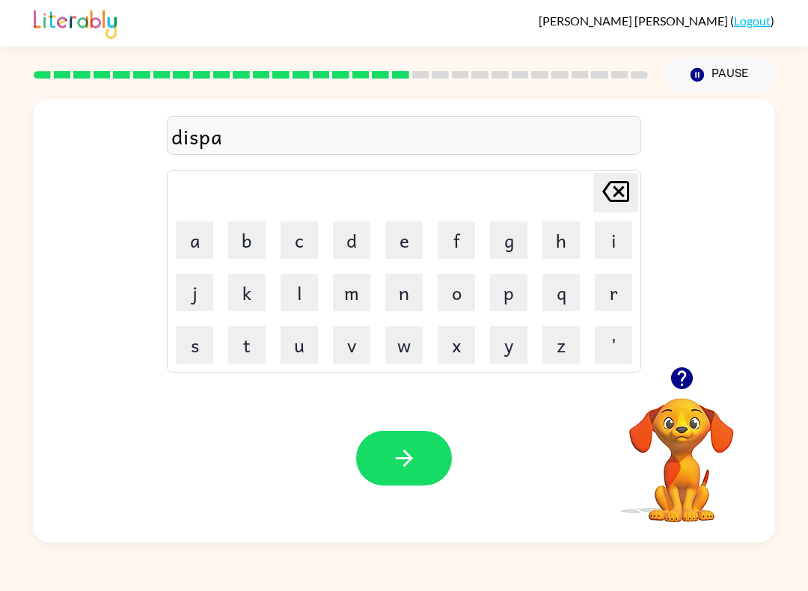
click at [623, 202] on icon at bounding box center [615, 191] width 27 height 21
click at [311, 285] on button "l" at bounding box center [298, 292] width 37 height 37
click at [196, 246] on button "a" at bounding box center [194, 239] width 37 height 37
click at [496, 333] on button "y" at bounding box center [508, 344] width 37 height 37
click at [395, 446] on icon "button" at bounding box center [404, 458] width 26 height 26
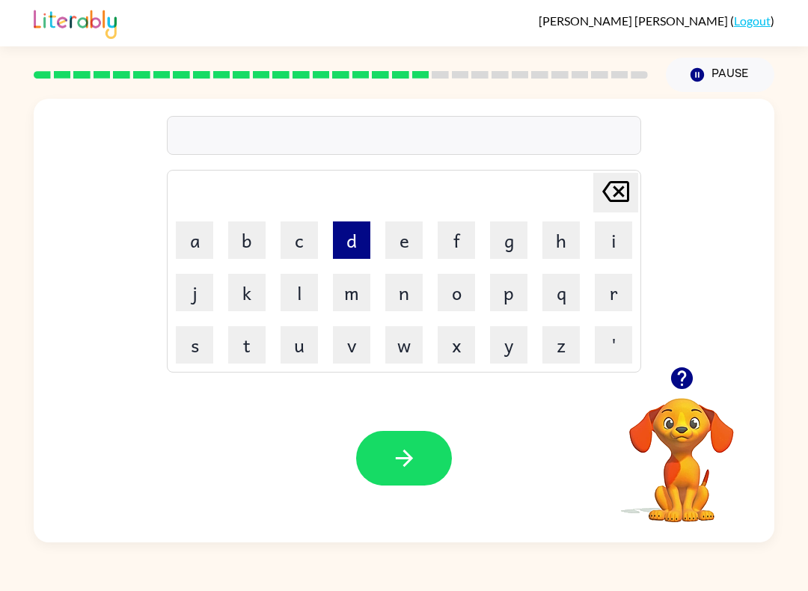
click at [348, 250] on button "d" at bounding box center [351, 239] width 37 height 37
click at [313, 330] on button "u" at bounding box center [298, 344] width 37 height 37
click at [184, 339] on button "s" at bounding box center [194, 344] width 37 height 37
click at [242, 344] on button "t" at bounding box center [246, 344] width 37 height 37
click at [407, 238] on button "e" at bounding box center [403, 239] width 37 height 37
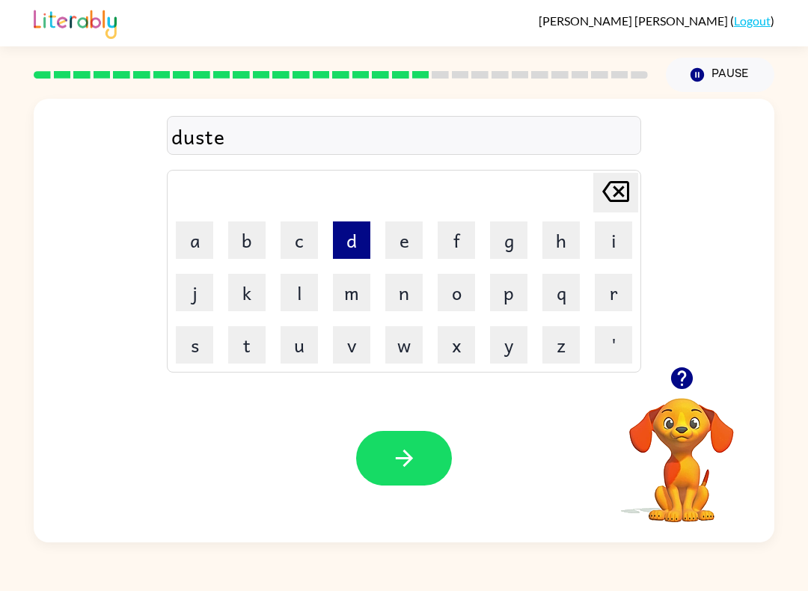
click at [354, 246] on button "d" at bounding box center [351, 239] width 37 height 37
click at [414, 427] on div "Your browser must support playing .mp4 files to use Literably. Please try using…" at bounding box center [404, 458] width 740 height 168
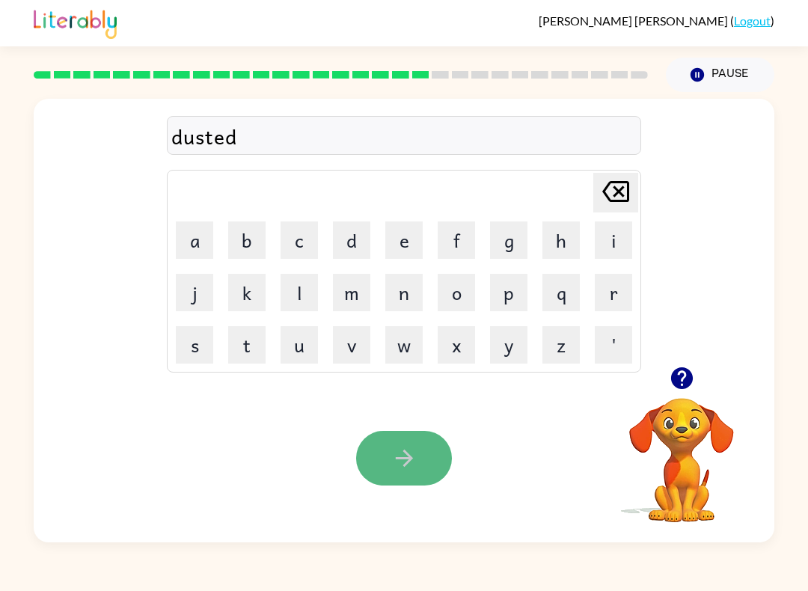
click at [405, 460] on icon "button" at bounding box center [404, 458] width 26 height 26
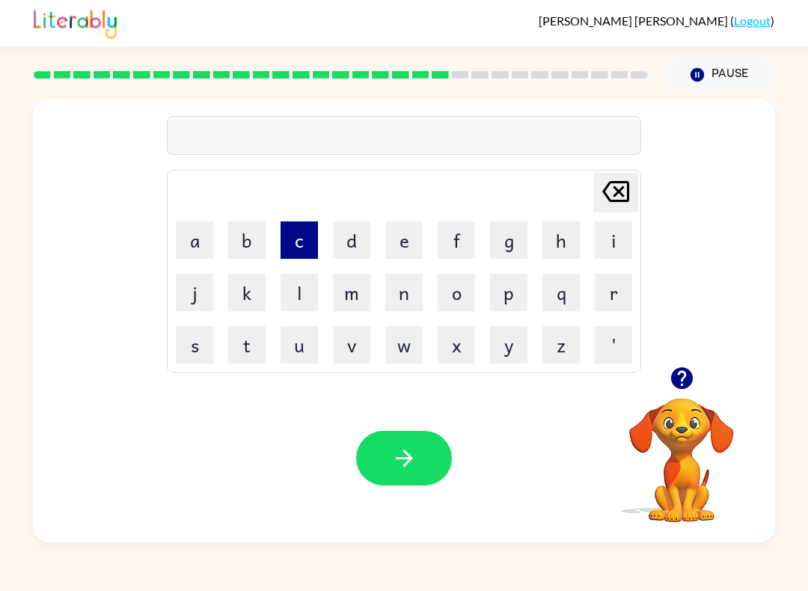
click at [299, 247] on button "c" at bounding box center [298, 239] width 37 height 37
click at [396, 256] on button "e" at bounding box center [403, 239] width 37 height 37
click at [398, 290] on button "n" at bounding box center [403, 292] width 37 height 37
click at [238, 341] on button "t" at bounding box center [246, 344] width 37 height 37
click at [624, 245] on button "i" at bounding box center [612, 239] width 37 height 37
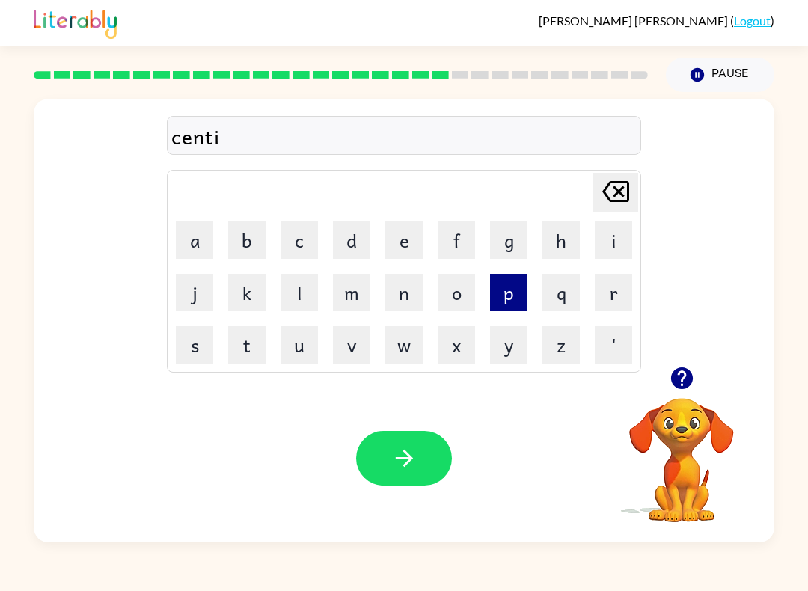
click at [502, 294] on button "p" at bounding box center [508, 292] width 37 height 37
click at [419, 242] on button "e" at bounding box center [403, 239] width 37 height 37
click at [609, 192] on icon "[PERSON_NAME] last character input" at bounding box center [615, 191] width 36 height 36
click at [189, 230] on button "a" at bounding box center [194, 239] width 37 height 37
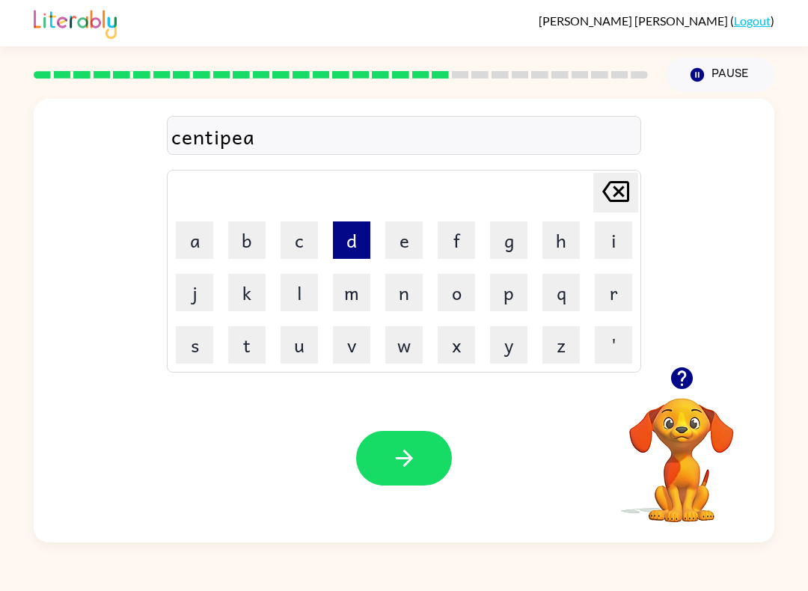
click at [344, 236] on button "d" at bounding box center [351, 239] width 37 height 37
click at [628, 193] on icon at bounding box center [615, 191] width 27 height 21
click at [627, 188] on icon at bounding box center [615, 191] width 27 height 21
click at [407, 247] on button "e" at bounding box center [403, 239] width 37 height 37
click at [358, 239] on button "d" at bounding box center [351, 239] width 37 height 37
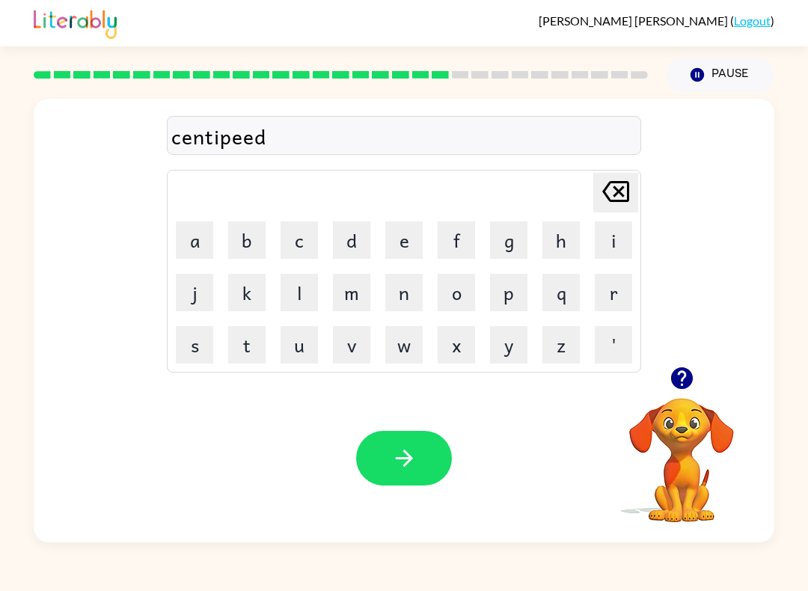
click at [621, 185] on icon "[PERSON_NAME] last character input" at bounding box center [615, 191] width 36 height 36
click at [203, 253] on button "a" at bounding box center [194, 239] width 37 height 37
click at [354, 245] on button "d" at bounding box center [351, 239] width 37 height 37
click at [368, 422] on div "Your browser must support playing .mp4 files to use Literably. Please try using…" at bounding box center [404, 458] width 740 height 168
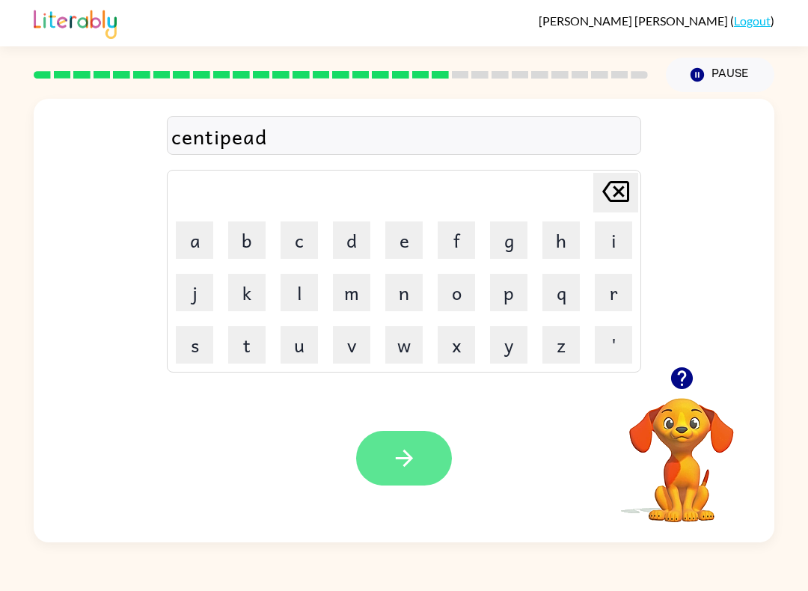
click at [386, 462] on button "button" at bounding box center [404, 458] width 96 height 55
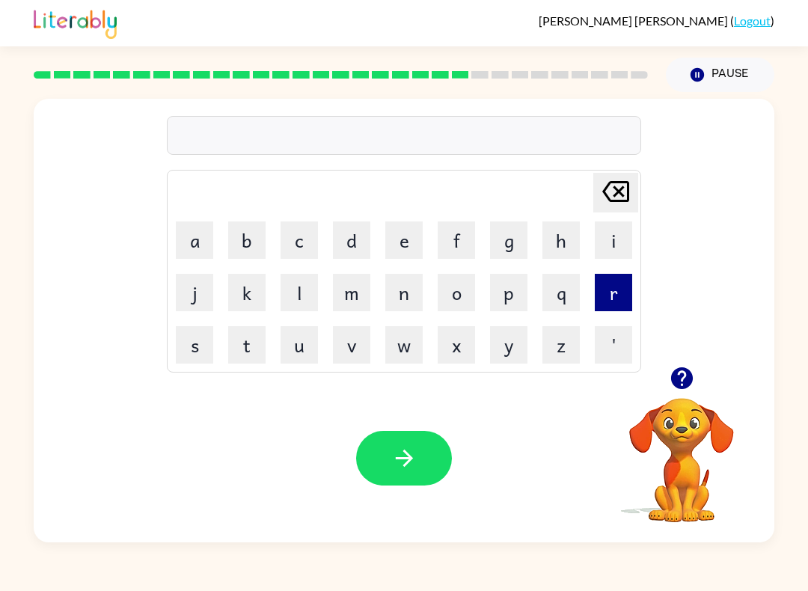
click at [620, 289] on button "r" at bounding box center [612, 292] width 37 height 37
click at [194, 251] on button "a" at bounding box center [194, 239] width 37 height 37
click at [623, 242] on button "i" at bounding box center [612, 239] width 37 height 37
click at [414, 289] on button "n" at bounding box center [403, 292] width 37 height 37
click at [302, 243] on button "c" at bounding box center [298, 239] width 37 height 37
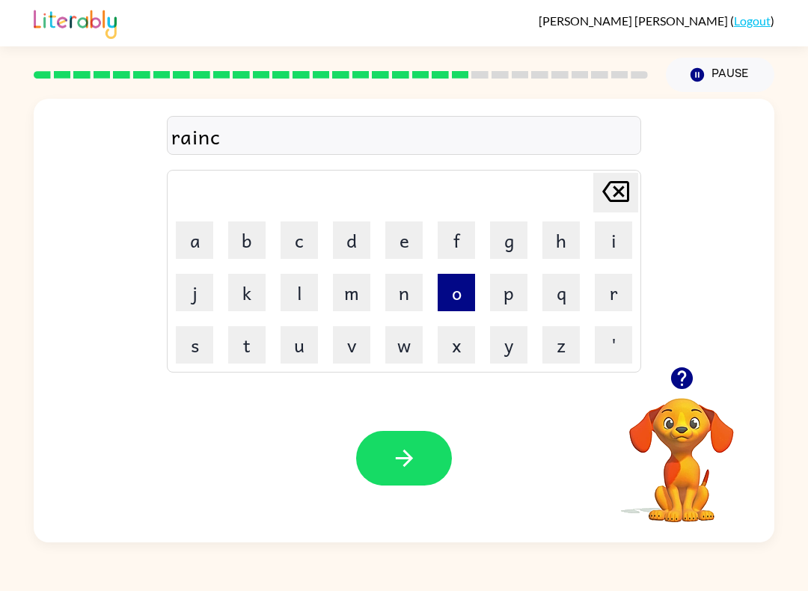
click at [457, 298] on button "o" at bounding box center [455, 292] width 37 height 37
click at [293, 339] on button "u" at bounding box center [298, 344] width 37 height 37
click at [627, 190] on icon at bounding box center [615, 191] width 27 height 21
click at [198, 246] on button "a" at bounding box center [194, 239] width 37 height 37
click at [239, 337] on button "t" at bounding box center [246, 344] width 37 height 37
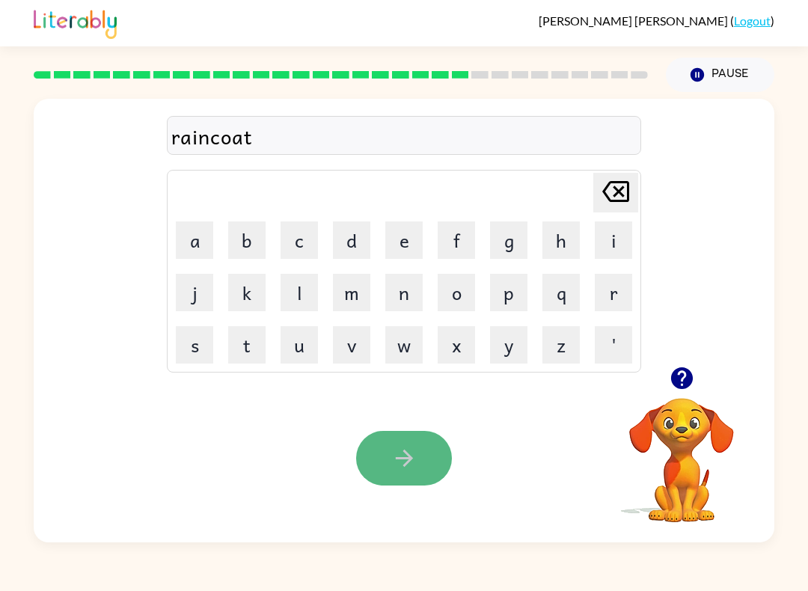
click at [383, 471] on button "button" at bounding box center [404, 458] width 96 height 55
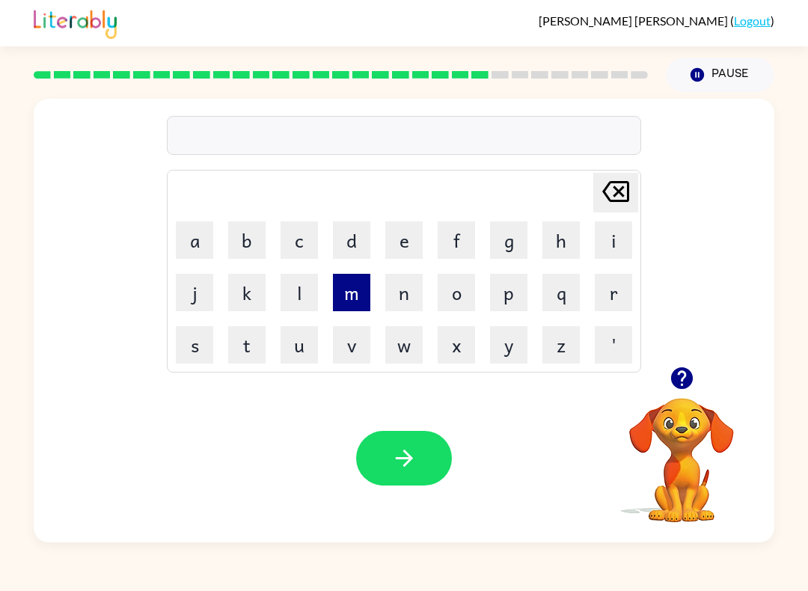
click at [348, 305] on button "m" at bounding box center [351, 292] width 37 height 37
click at [204, 247] on button "a" at bounding box center [194, 239] width 37 height 37
click at [616, 288] on button "r" at bounding box center [612, 292] width 37 height 37
click at [295, 242] on button "c" at bounding box center [298, 239] width 37 height 37
click at [392, 237] on button "e" at bounding box center [403, 239] width 37 height 37
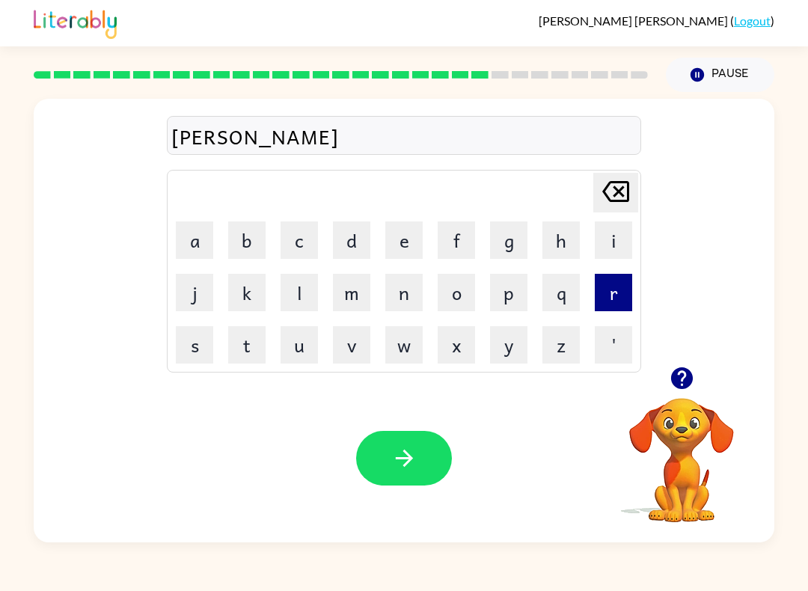
click at [610, 298] on button "r" at bounding box center [612, 292] width 37 height 37
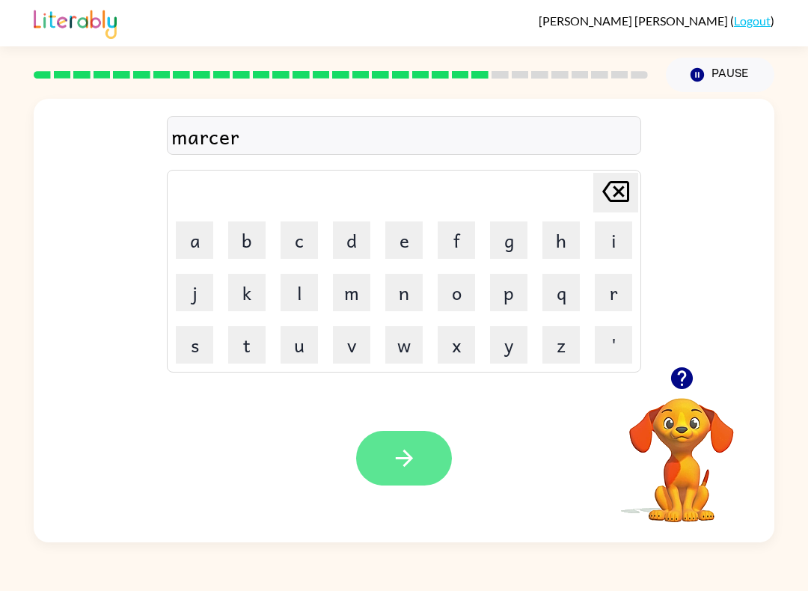
click at [405, 452] on icon "button" at bounding box center [403, 457] width 17 height 17
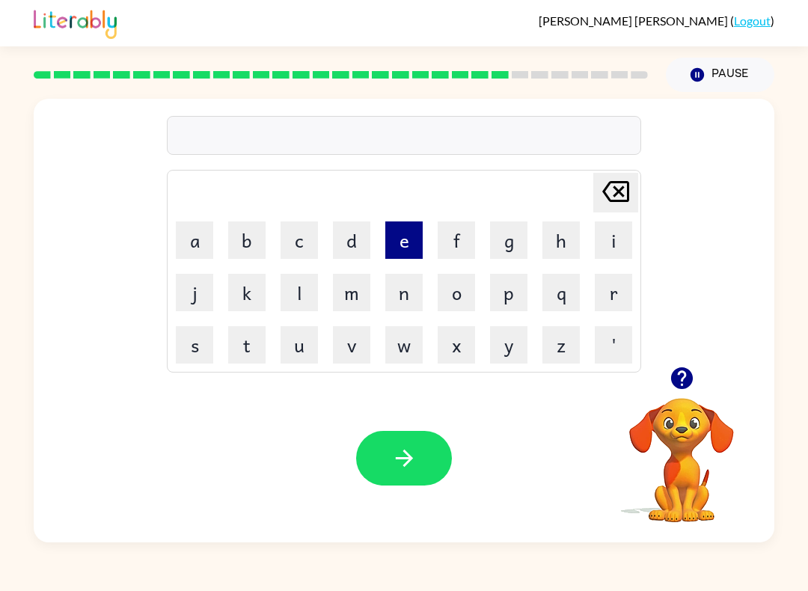
click at [402, 251] on button "e" at bounding box center [403, 239] width 37 height 37
click at [354, 250] on button "d" at bounding box center [351, 239] width 37 height 37
click at [342, 357] on button "v" at bounding box center [351, 344] width 37 height 37
click at [191, 256] on button "a" at bounding box center [194, 239] width 37 height 37
click at [278, 361] on td "u" at bounding box center [299, 344] width 51 height 51
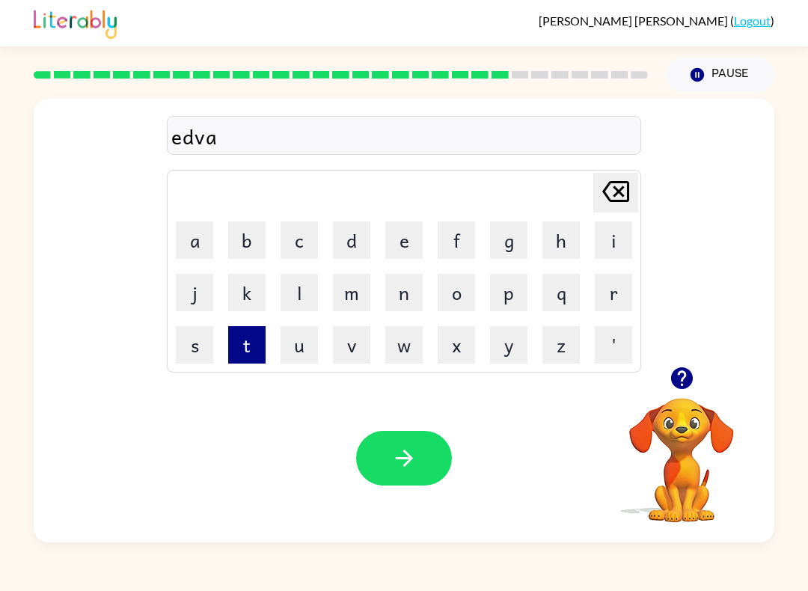
click at [246, 345] on button "t" at bounding box center [246, 344] width 37 height 37
click at [179, 339] on button "s" at bounding box center [194, 344] width 37 height 37
click at [606, 250] on button "i" at bounding box center [612, 239] width 37 height 37
click at [413, 295] on button "n" at bounding box center [403, 292] width 37 height 37
click at [504, 243] on button "g" at bounding box center [508, 239] width 37 height 37
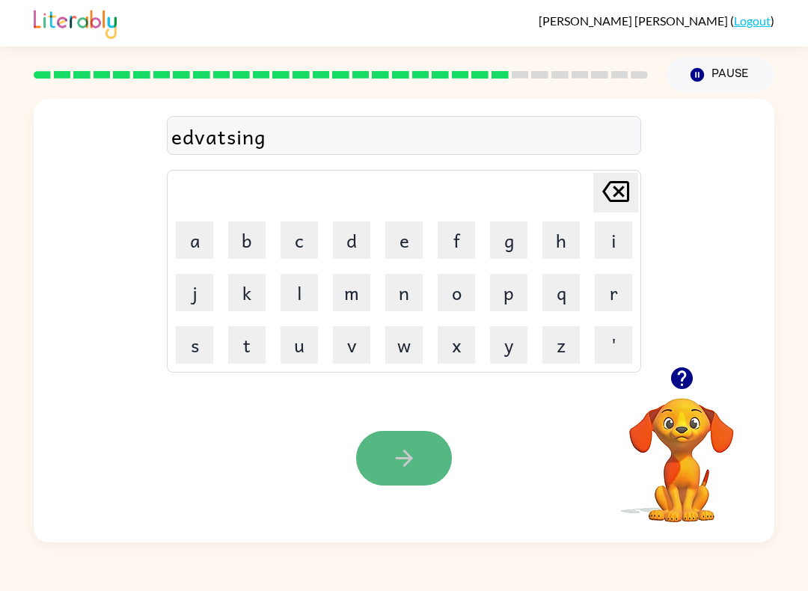
click at [407, 439] on button "button" at bounding box center [404, 458] width 96 height 55
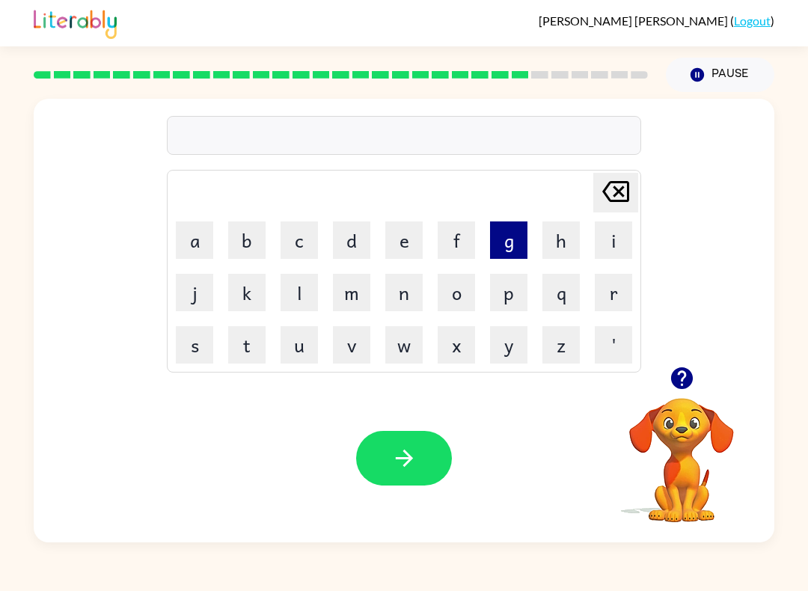
click at [515, 245] on button "g" at bounding box center [508, 239] width 37 height 37
click at [445, 284] on button "o" at bounding box center [455, 292] width 37 height 37
click at [257, 247] on button "b" at bounding box center [246, 239] width 37 height 37
click at [296, 298] on button "l" at bounding box center [298, 292] width 37 height 37
click at [621, 242] on button "i" at bounding box center [612, 239] width 37 height 37
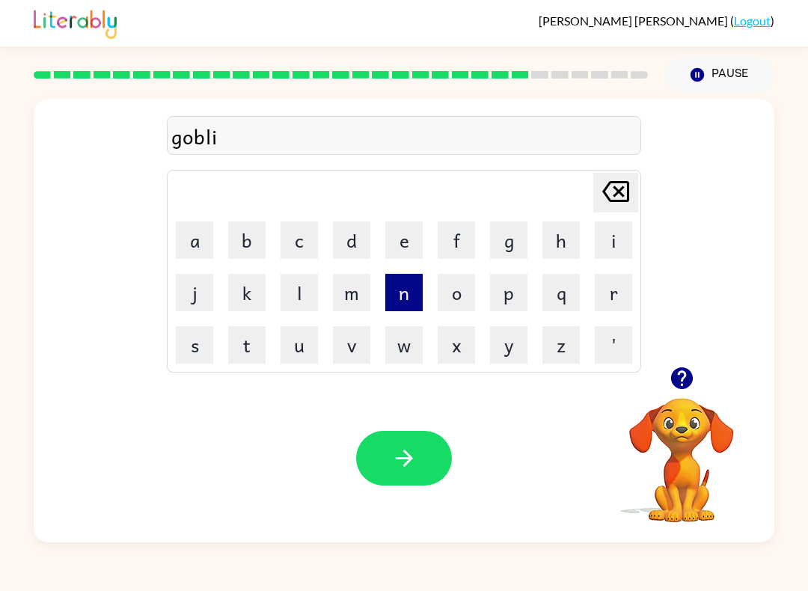
click at [418, 293] on button "n" at bounding box center [403, 292] width 37 height 37
click at [509, 233] on button "g" at bounding box center [508, 239] width 37 height 37
click at [616, 184] on icon "[PERSON_NAME] last character input" at bounding box center [615, 191] width 36 height 36
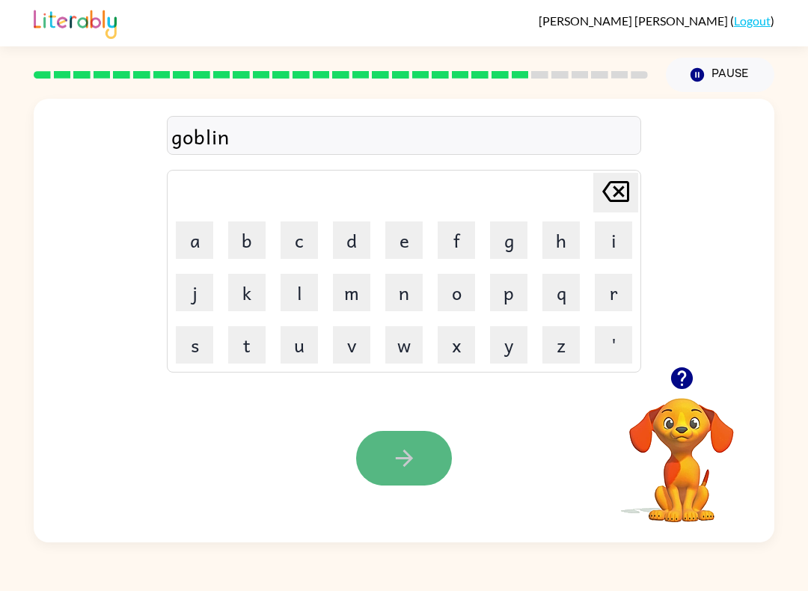
click at [400, 442] on button "button" at bounding box center [404, 458] width 96 height 55
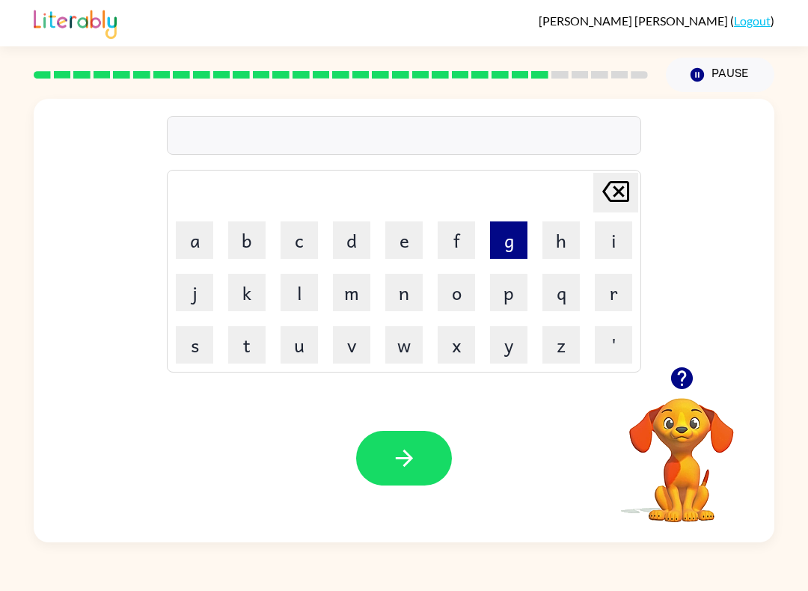
click at [520, 247] on button "g" at bounding box center [508, 239] width 37 height 37
click at [296, 336] on button "u" at bounding box center [298, 344] width 37 height 37
click at [346, 349] on button "v" at bounding box center [351, 344] width 37 height 37
click at [408, 239] on button "e" at bounding box center [403, 239] width 37 height 37
click at [600, 304] on button "r" at bounding box center [612, 292] width 37 height 37
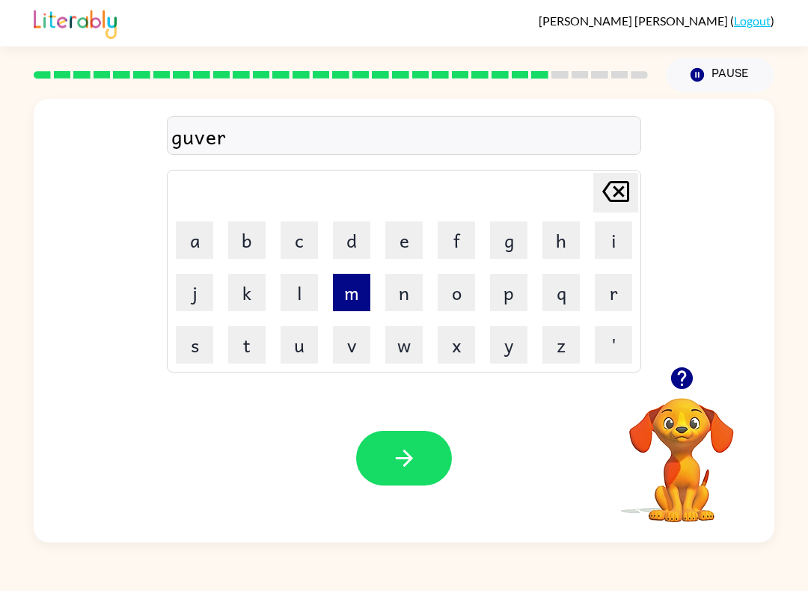
click at [356, 286] on button "m" at bounding box center [351, 292] width 37 height 37
click at [621, 238] on button "i" at bounding box center [612, 239] width 37 height 37
click at [410, 284] on button "n" at bounding box center [403, 292] width 37 height 37
click at [241, 336] on button "t" at bounding box center [246, 344] width 37 height 37
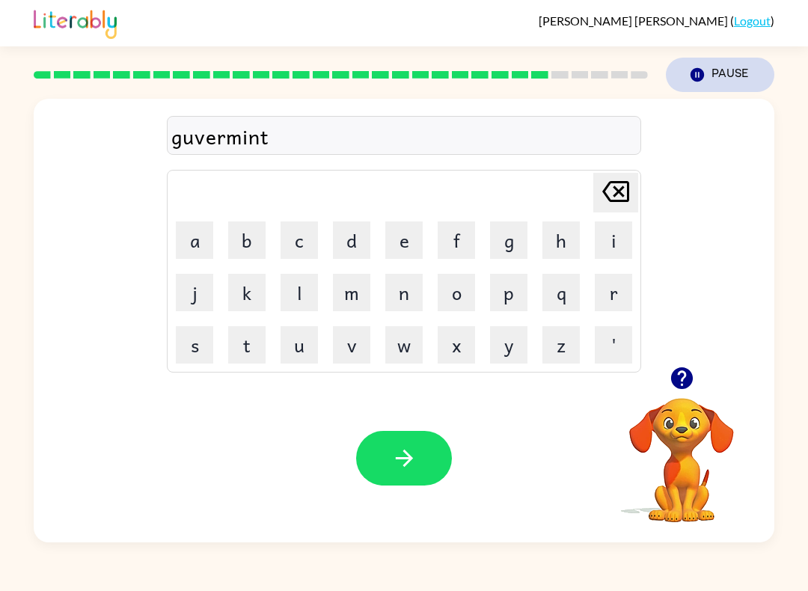
click at [700, 72] on icon "button" at bounding box center [696, 74] width 13 height 13
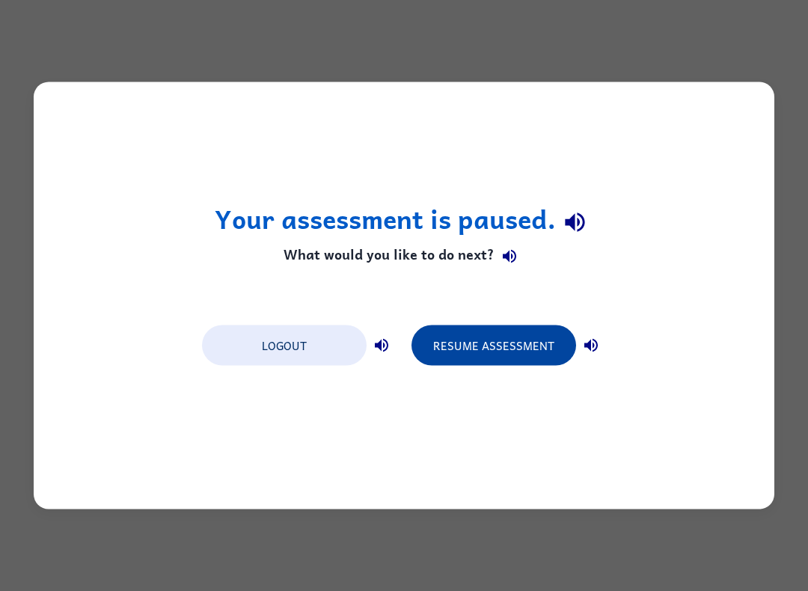
click at [512, 351] on button "Resume Assessment" at bounding box center [493, 345] width 164 height 40
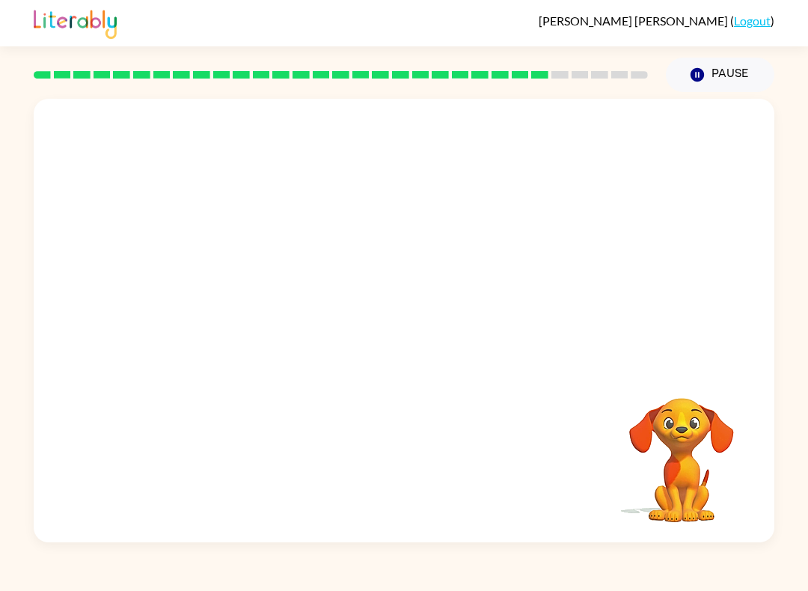
click at [359, 243] on video "Your browser must support playing .mp4 files to use Literably. Please try using…" at bounding box center [404, 233] width 740 height 268
click at [406, 328] on icon "button" at bounding box center [403, 327] width 17 height 17
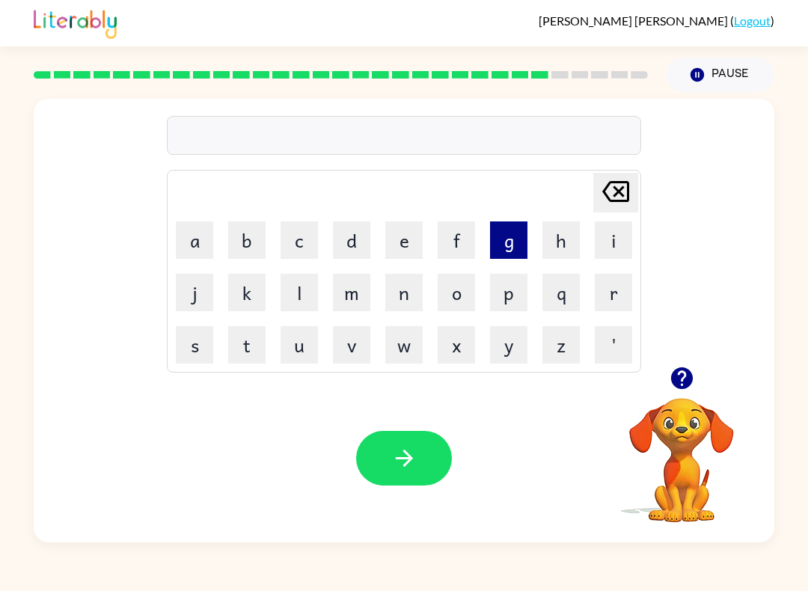
click at [508, 244] on button "g" at bounding box center [508, 239] width 37 height 37
click at [449, 304] on button "o" at bounding box center [455, 292] width 37 height 37
click at [366, 345] on button "v" at bounding box center [351, 344] width 37 height 37
click at [407, 246] on button "e" at bounding box center [403, 239] width 37 height 37
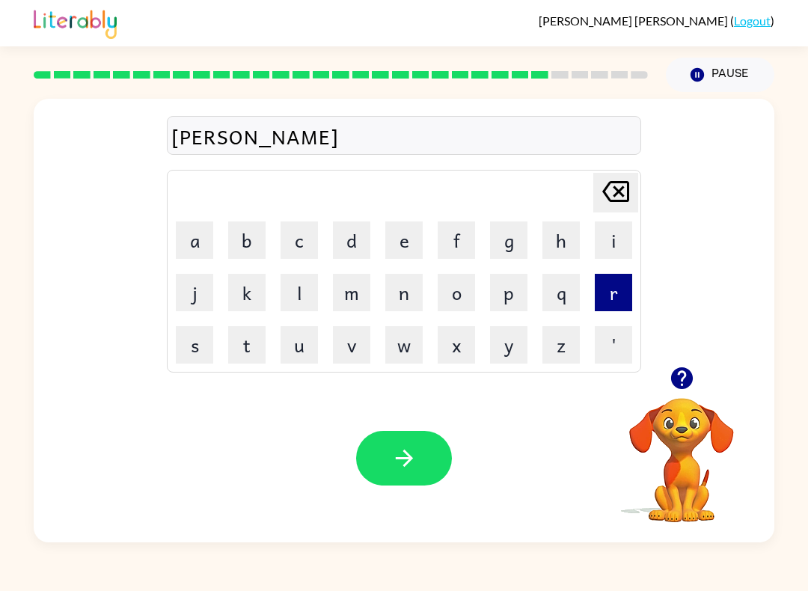
click at [608, 292] on button "r" at bounding box center [612, 292] width 37 height 37
click at [397, 289] on button "n" at bounding box center [403, 292] width 37 height 37
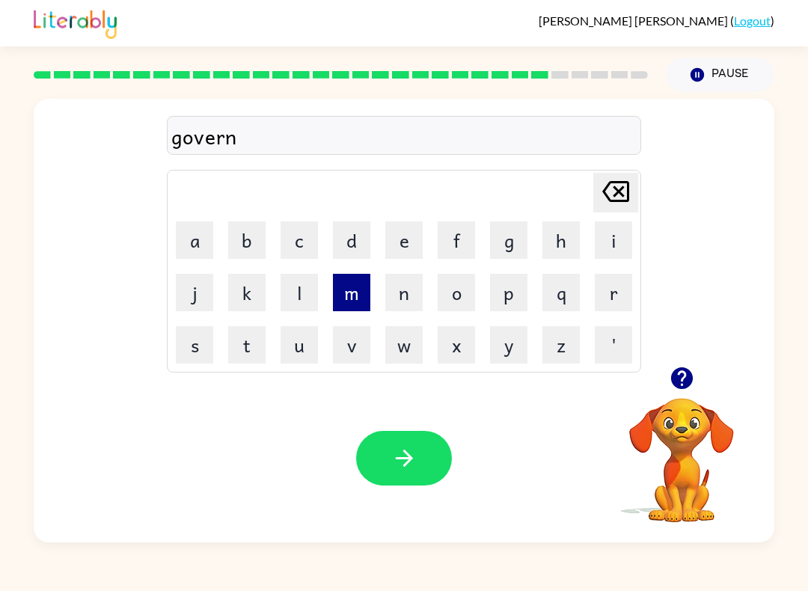
click at [354, 296] on button "m" at bounding box center [351, 292] width 37 height 37
click at [399, 247] on button "e" at bounding box center [403, 239] width 37 height 37
click at [228, 352] on button "t" at bounding box center [246, 344] width 37 height 37
click at [620, 195] on icon "[PERSON_NAME] last character input" at bounding box center [615, 191] width 36 height 36
click at [400, 298] on button "n" at bounding box center [403, 292] width 37 height 37
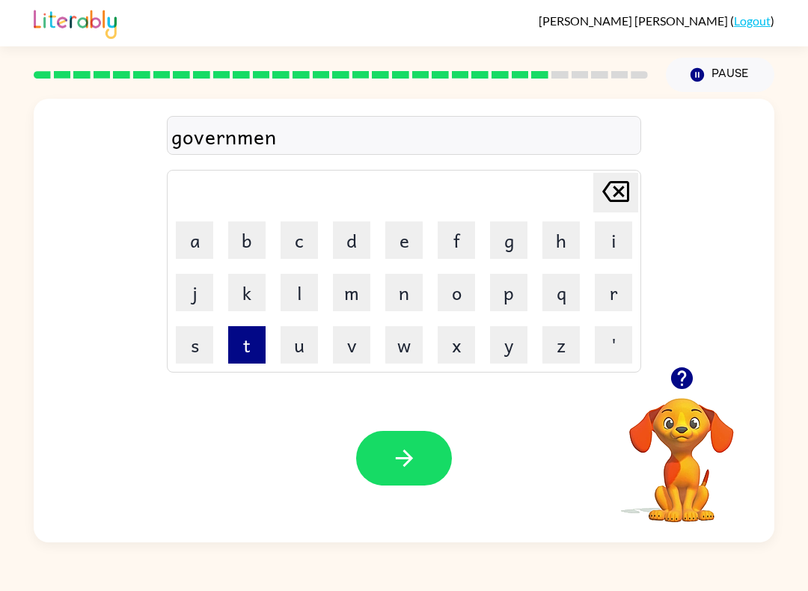
click at [263, 333] on button "t" at bounding box center [246, 344] width 37 height 37
click at [379, 375] on div "Your browser must support playing .mp4 files to use Literably. Please try using…" at bounding box center [404, 458] width 740 height 168
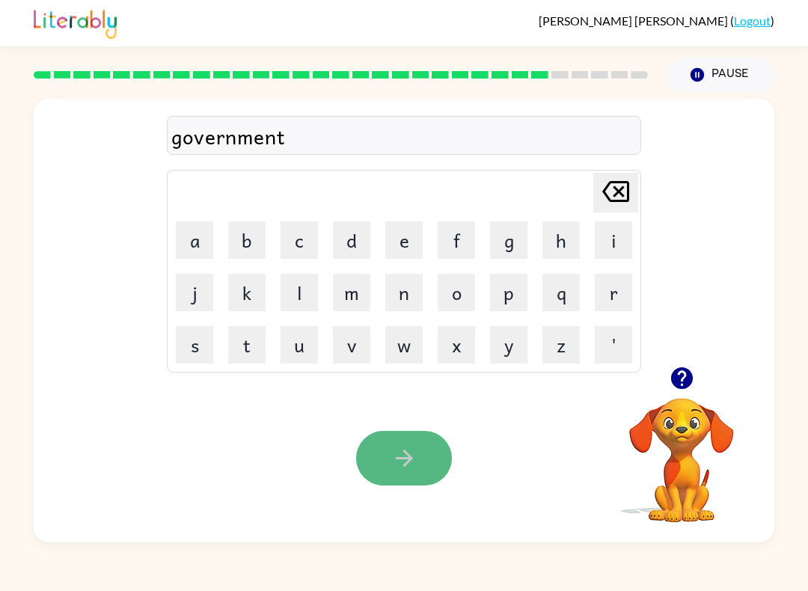
click at [400, 455] on icon "button" at bounding box center [404, 458] width 26 height 26
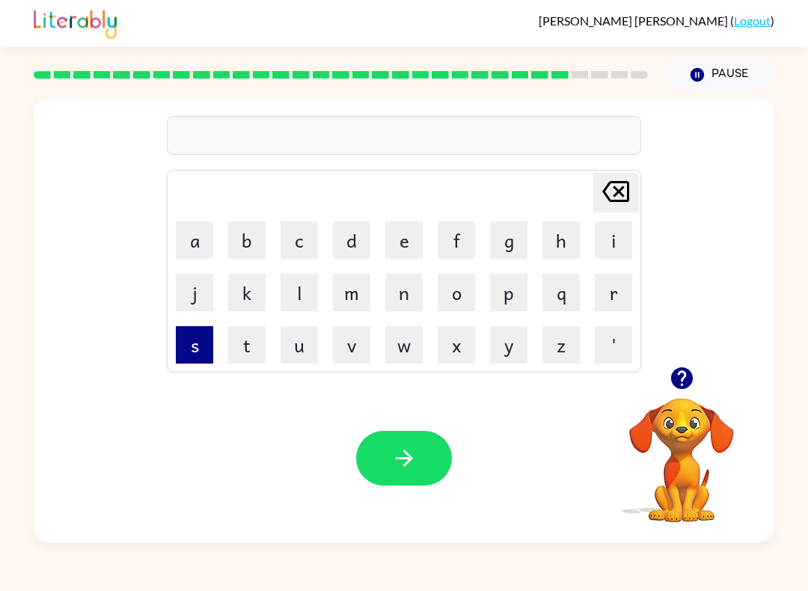
click at [197, 336] on button "s" at bounding box center [194, 344] width 37 height 37
click at [252, 336] on button "t" at bounding box center [246, 344] width 37 height 37
click at [616, 299] on button "r" at bounding box center [612, 292] width 37 height 37
click at [199, 242] on button "a" at bounding box center [194, 239] width 37 height 37
click at [600, 230] on button "i" at bounding box center [612, 239] width 37 height 37
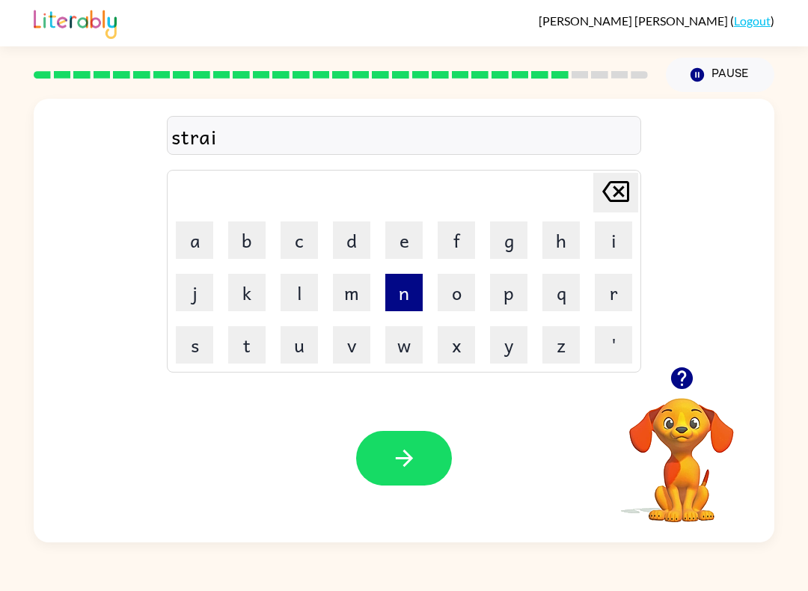
click at [408, 295] on button "n" at bounding box center [403, 292] width 37 height 37
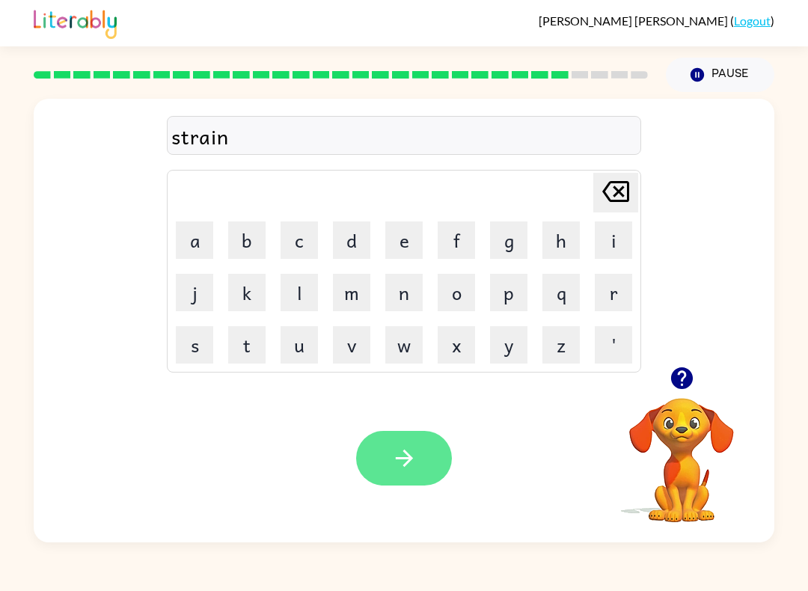
click at [413, 441] on button "button" at bounding box center [404, 458] width 96 height 55
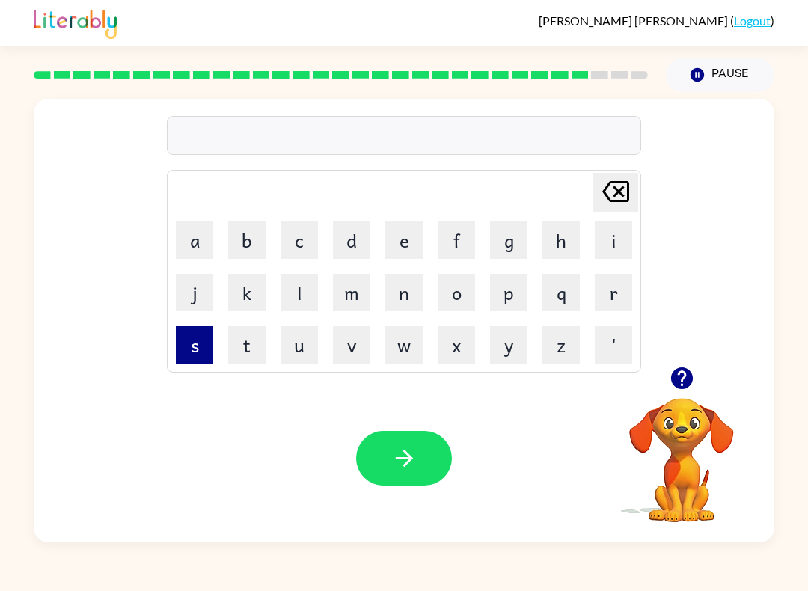
click at [192, 335] on button "s" at bounding box center [194, 344] width 37 height 37
click at [561, 249] on button "h" at bounding box center [560, 239] width 37 height 37
click at [203, 234] on button "a" at bounding box center [194, 239] width 37 height 37
click at [519, 292] on button "p" at bounding box center [508, 292] width 37 height 37
click at [405, 236] on button "e" at bounding box center [403, 239] width 37 height 37
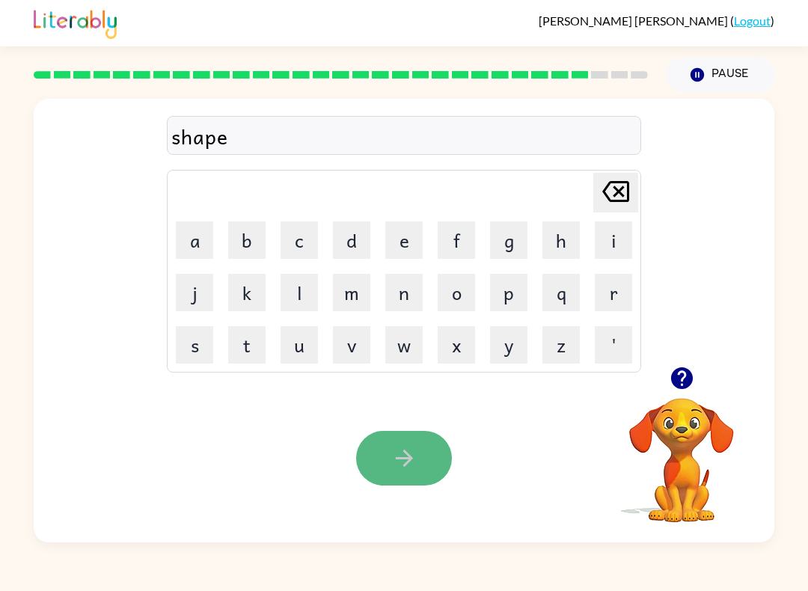
click at [409, 468] on icon "button" at bounding box center [404, 458] width 26 height 26
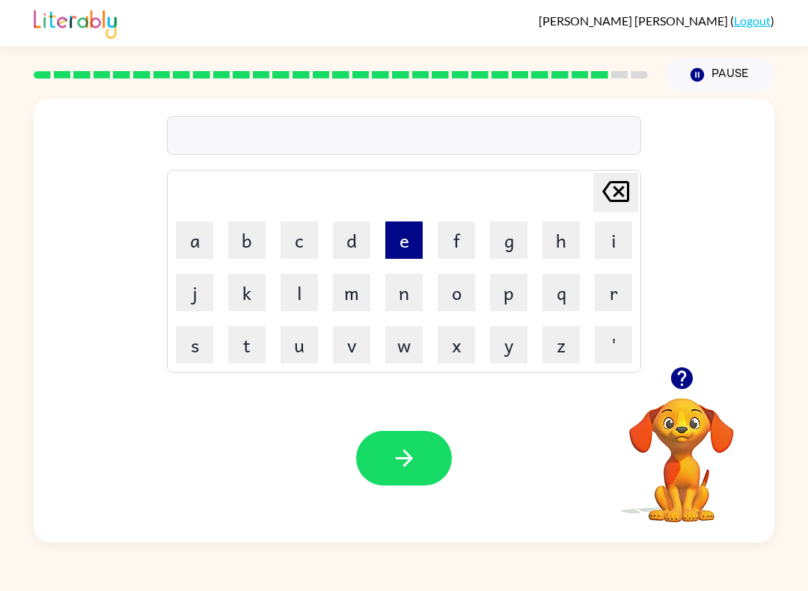
click at [407, 236] on button "e" at bounding box center [403, 239] width 37 height 37
click at [471, 331] on button "x" at bounding box center [455, 344] width 37 height 37
click at [598, 237] on button "i" at bounding box center [612, 239] width 37 height 37
click at [297, 286] on button "l" at bounding box center [298, 292] width 37 height 37
click at [405, 251] on button "e" at bounding box center [403, 239] width 37 height 37
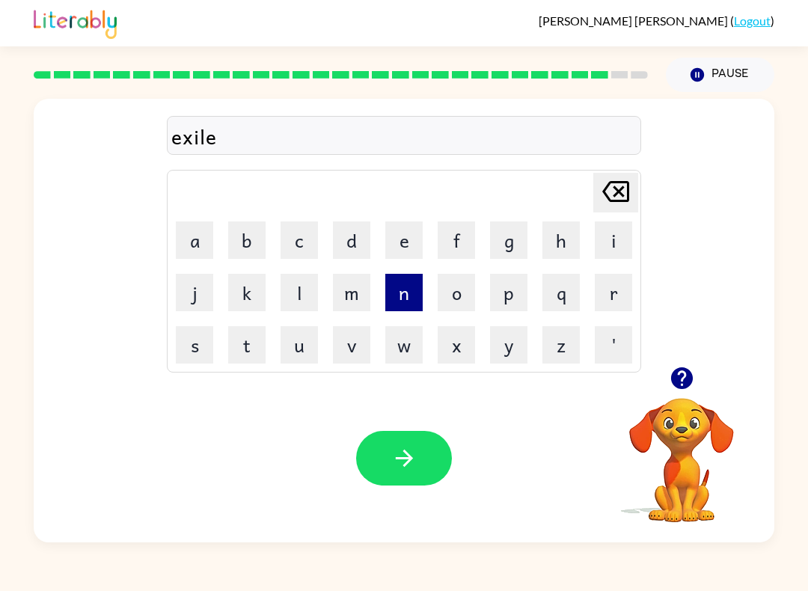
click at [388, 290] on button "n" at bounding box center [403, 292] width 37 height 37
click at [245, 331] on button "t" at bounding box center [246, 344] width 37 height 37
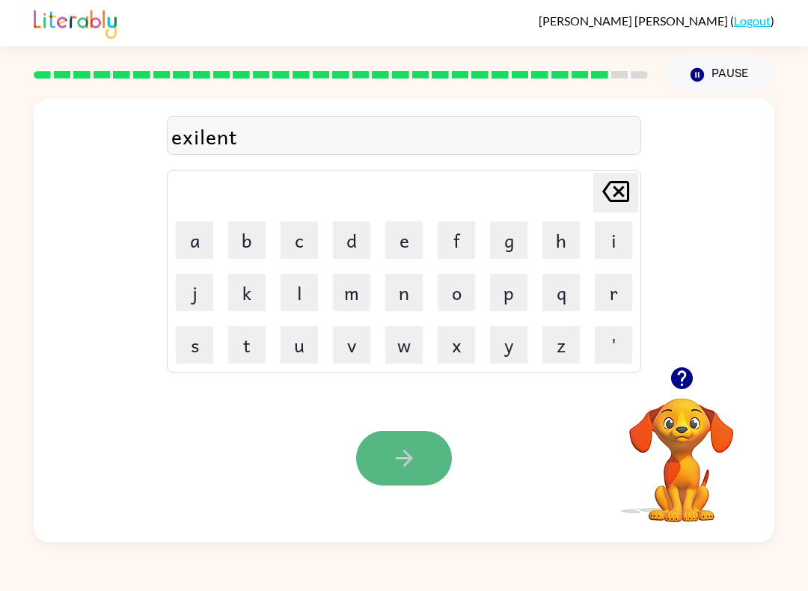
click at [413, 448] on icon "button" at bounding box center [404, 458] width 26 height 26
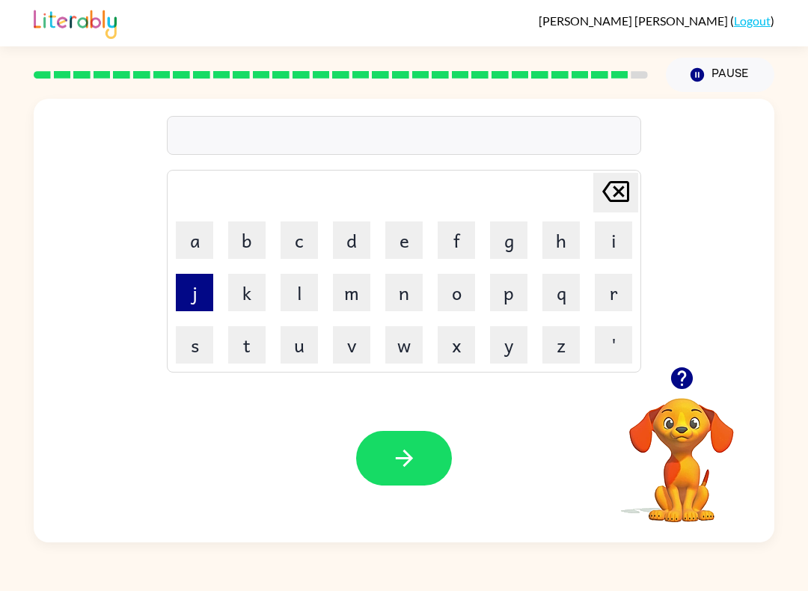
click at [182, 292] on button "j" at bounding box center [194, 292] width 37 height 37
click at [445, 292] on button "o" at bounding box center [455, 292] width 37 height 37
drag, startPoint x: 328, startPoint y: 323, endPoint x: 311, endPoint y: 323, distance: 17.2
click at [311, 323] on tr "s t u v w x y z '" at bounding box center [404, 344] width 470 height 51
click at [310, 325] on td "u" at bounding box center [299, 344] width 51 height 51
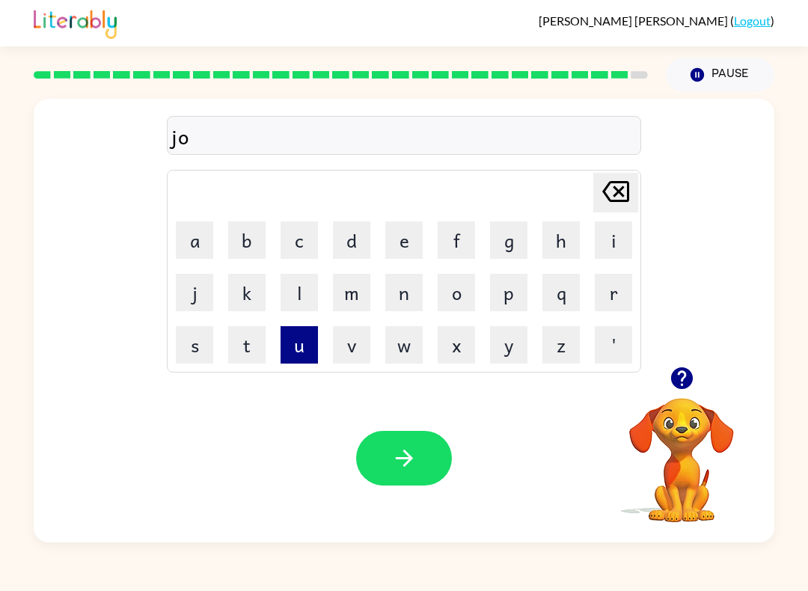
click at [295, 339] on button "u" at bounding box center [298, 344] width 37 height 37
click at [248, 242] on button "b" at bounding box center [246, 239] width 37 height 37
click at [604, 282] on button "r" at bounding box center [612, 292] width 37 height 37
click at [197, 234] on button "a" at bounding box center [194, 239] width 37 height 37
click at [245, 302] on button "k" at bounding box center [246, 292] width 37 height 37
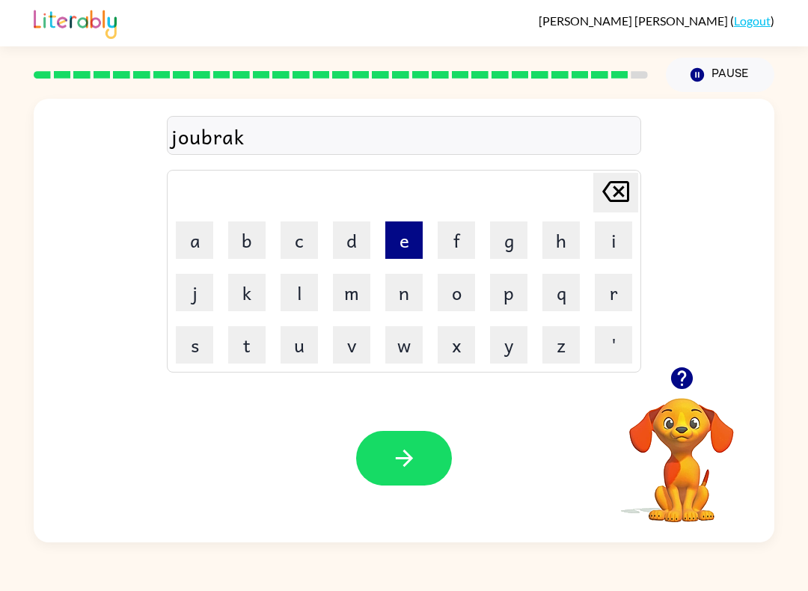
click at [402, 249] on button "e" at bounding box center [403, 239] width 37 height 37
click at [604, 287] on button "r" at bounding box center [612, 292] width 37 height 37
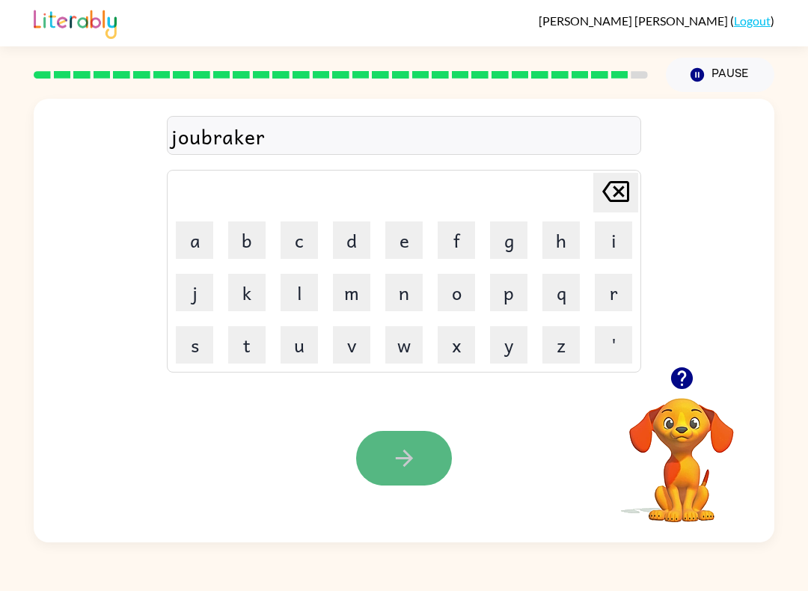
click at [416, 452] on icon "button" at bounding box center [404, 458] width 26 height 26
